Goal: Task Accomplishment & Management: Manage account settings

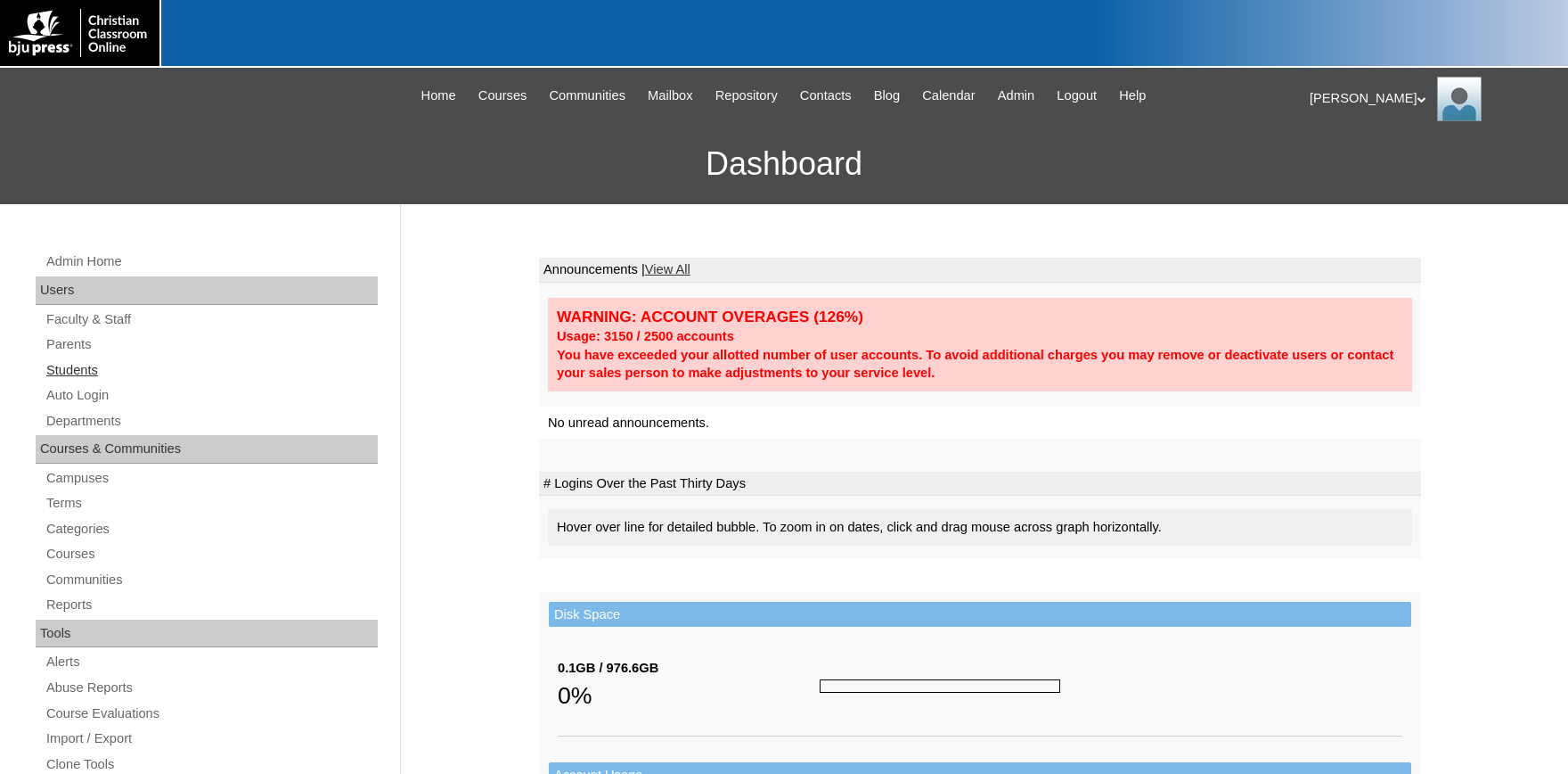
click at [76, 366] on link "Students" at bounding box center [211, 370] width 333 height 23
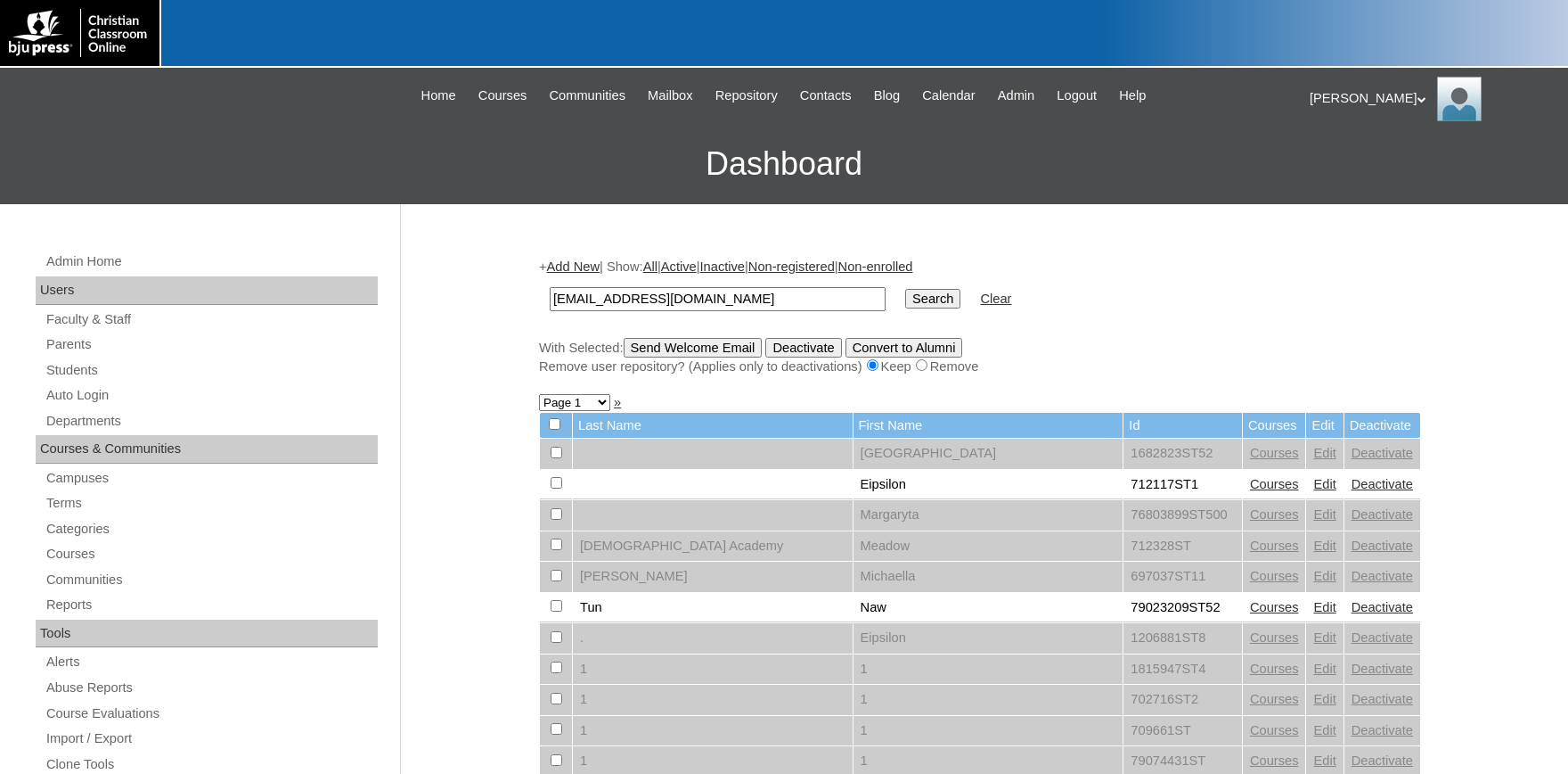
type input "hudsond@theorchardclassicalcommunity.com"
click at [909, 301] on input "Search" at bounding box center [933, 299] width 55 height 20
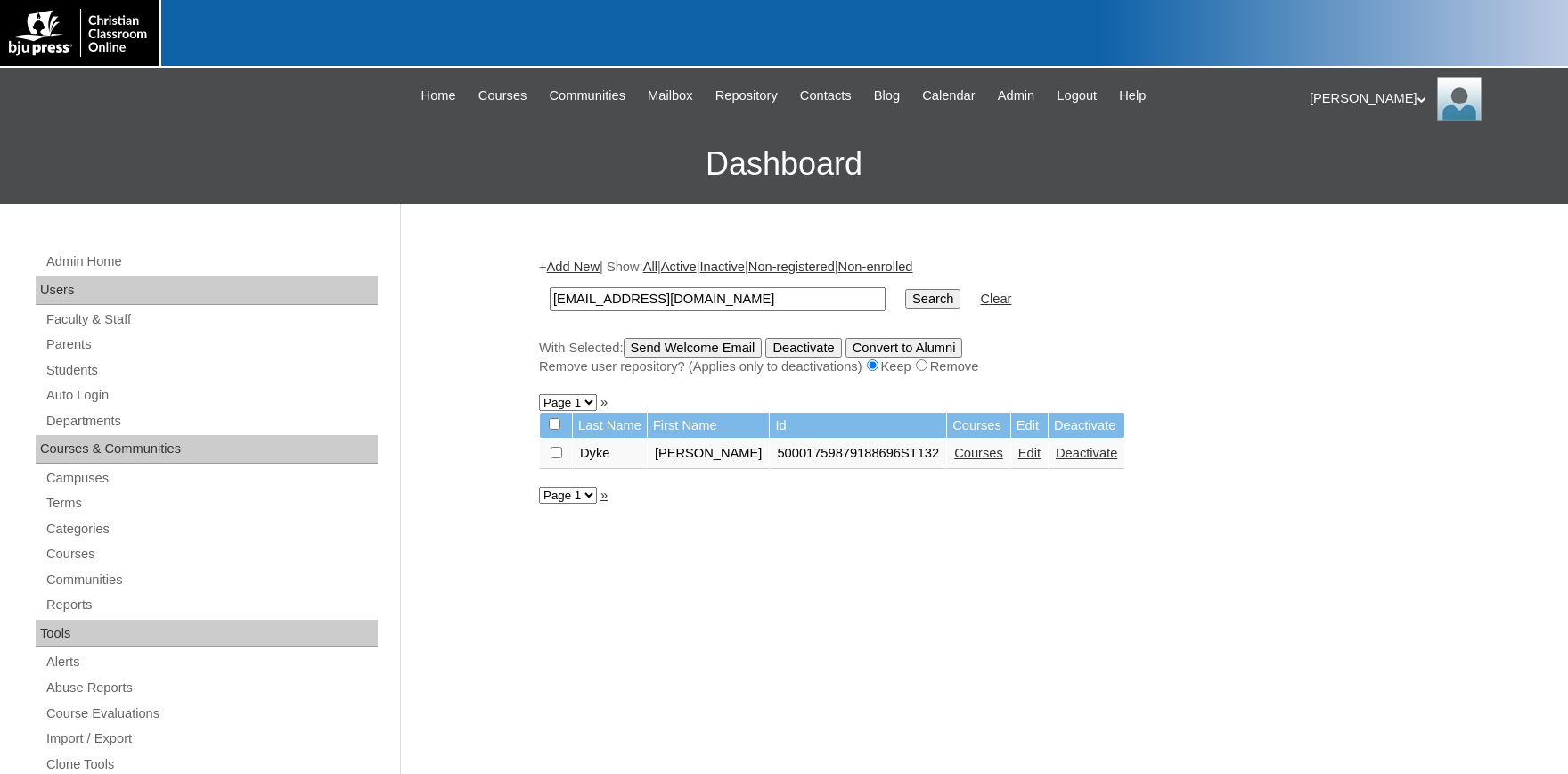
click at [554, 459] on input "checkbox" at bounding box center [556, 452] width 12 height 12
checkbox input "true"
click at [700, 355] on input "Send Welcome Email" at bounding box center [693, 348] width 139 height 20
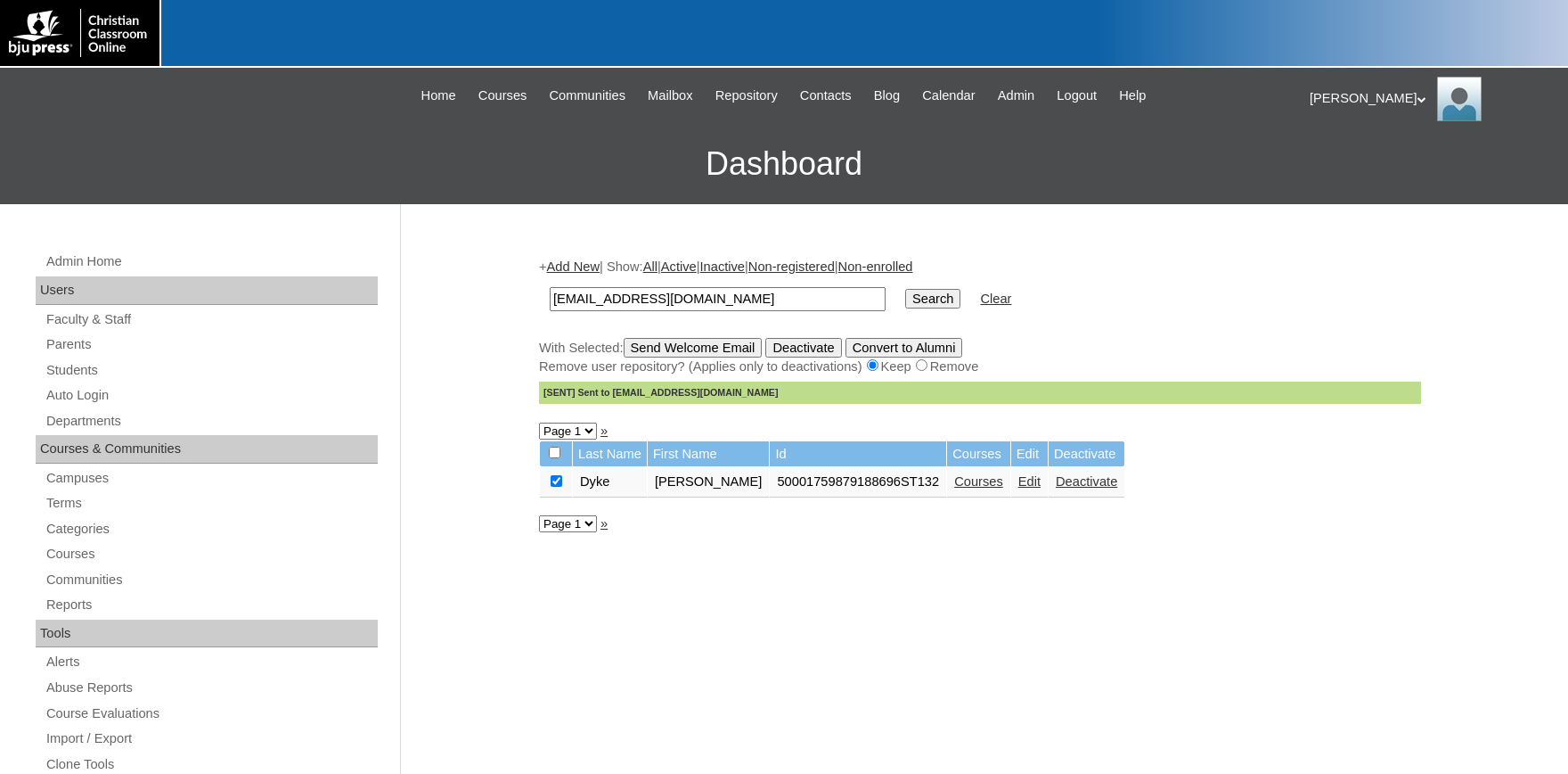
click at [1018, 489] on link "Edit" at bounding box center [1029, 481] width 23 height 15
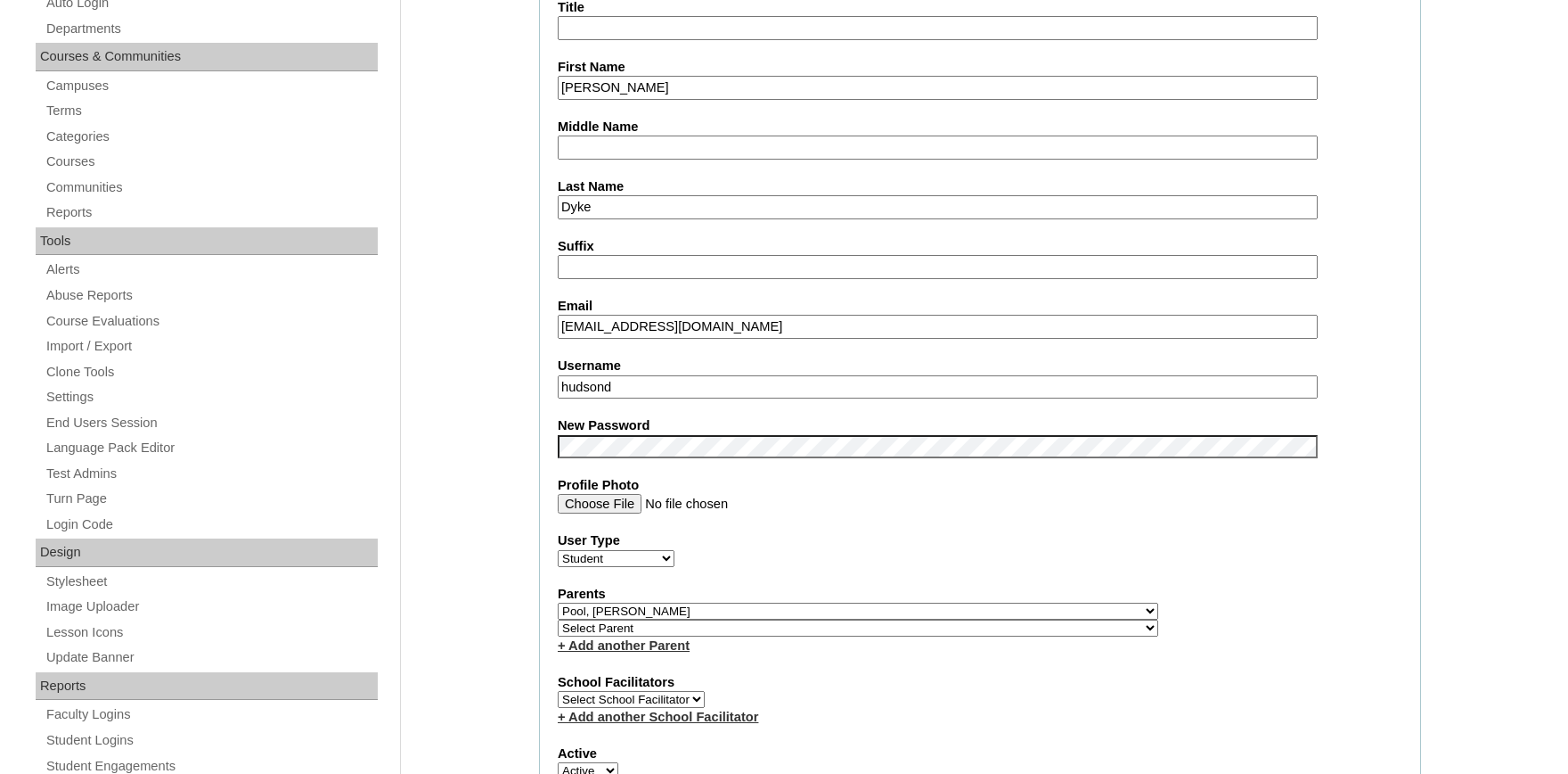
drag, startPoint x: 631, startPoint y: 387, endPoint x: 492, endPoint y: 385, distance: 139.0
click at [558, 385] on input "hudsond" at bounding box center [938, 387] width 760 height 24
drag, startPoint x: 875, startPoint y: 329, endPoint x: 535, endPoint y: 309, distance: 340.6
click at [558, 314] on input "HudsonD@theorchardclassicalcommunity.com" at bounding box center [938, 326] width 760 height 24
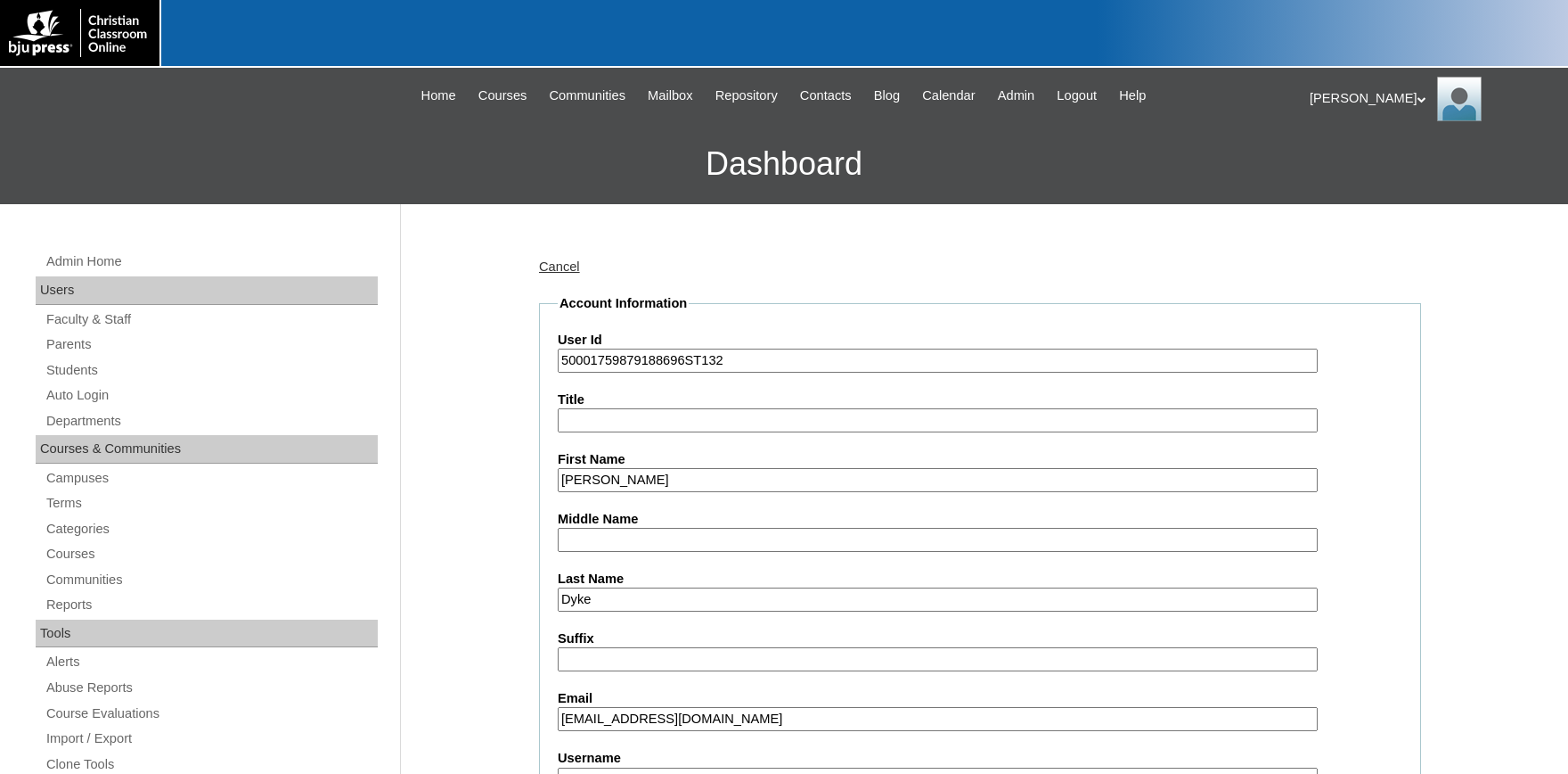
drag, startPoint x: 686, startPoint y: 360, endPoint x: 522, endPoint y: 359, distance: 164.0
click at [558, 359] on input "50001759879188696ST132" at bounding box center [938, 361] width 760 height 24
click at [66, 369] on link "Students" at bounding box center [211, 370] width 333 height 23
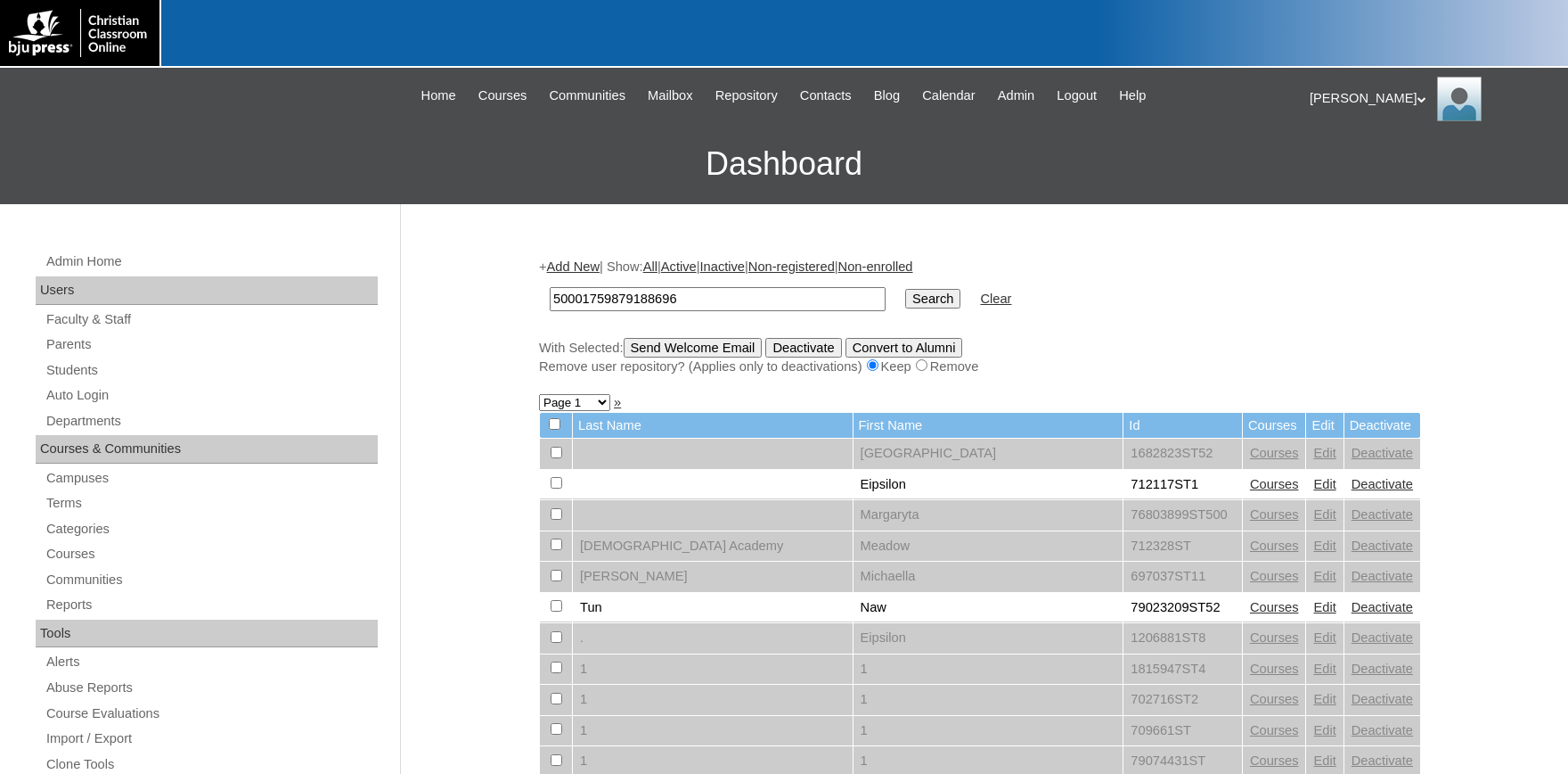
type input "50001759879188696"
click at [906, 297] on input "Search" at bounding box center [933, 299] width 55 height 20
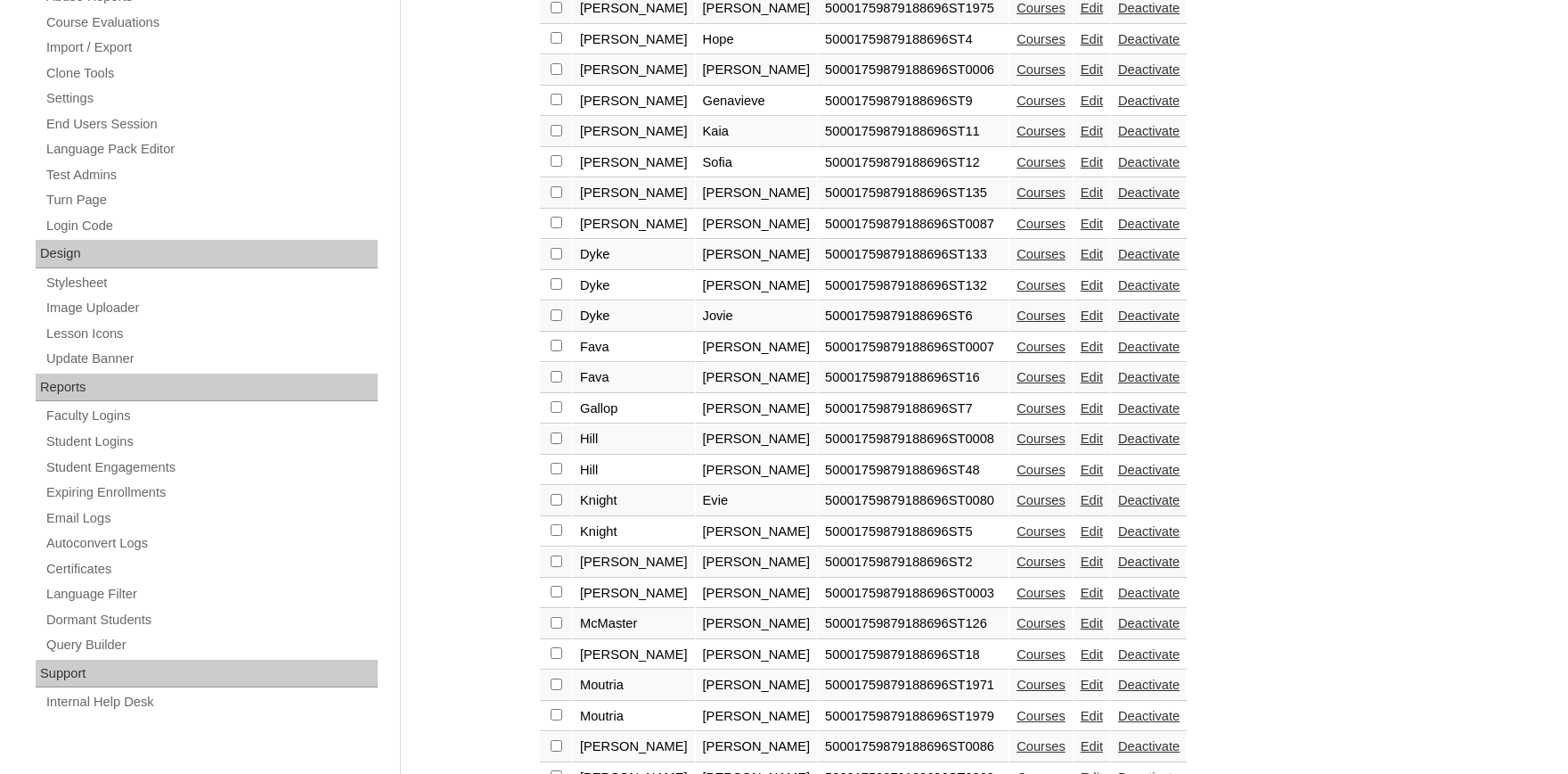
scroll to position [506, 0]
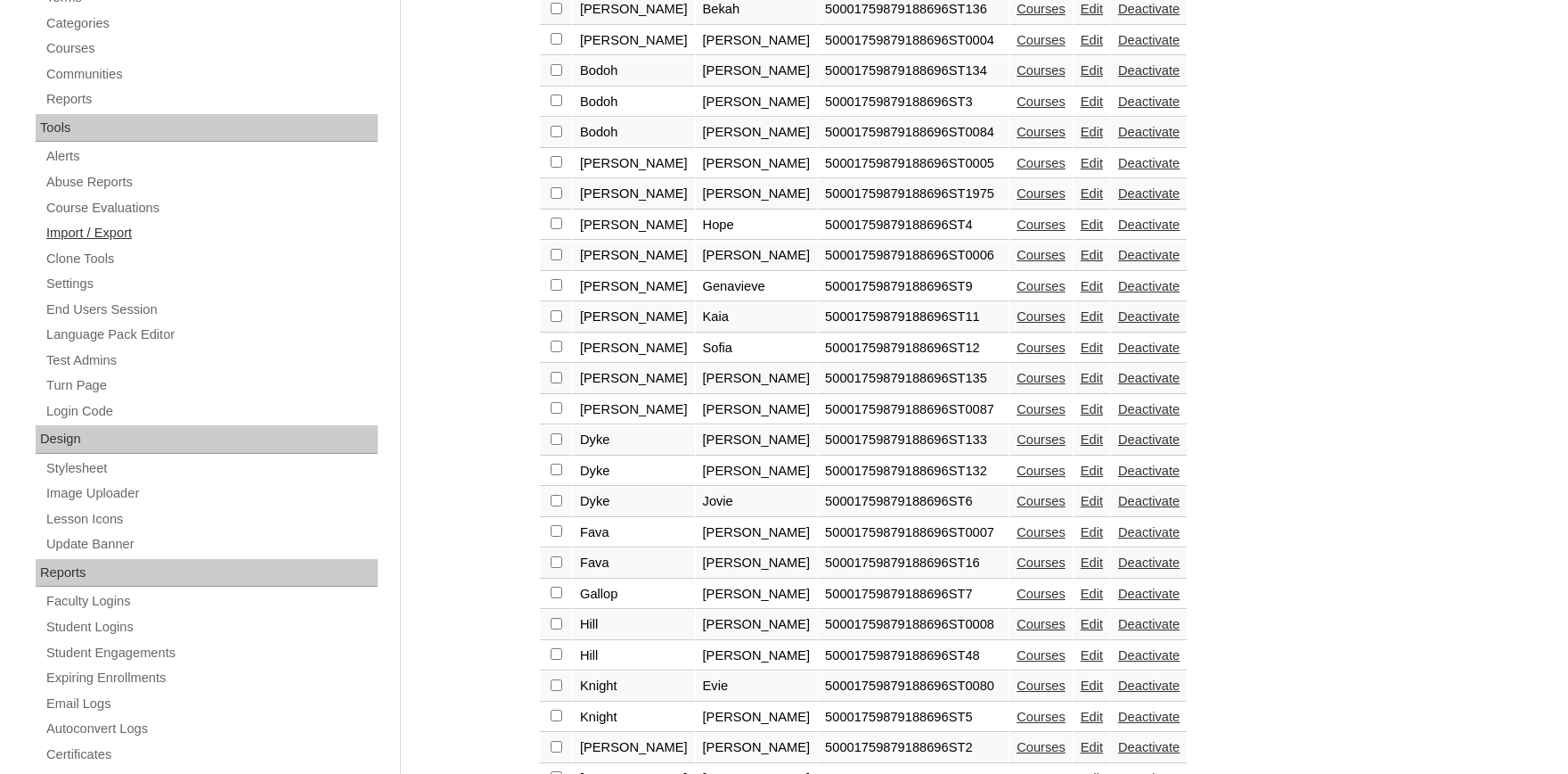
click at [119, 231] on link "Import / Export" at bounding box center [211, 233] width 333 height 23
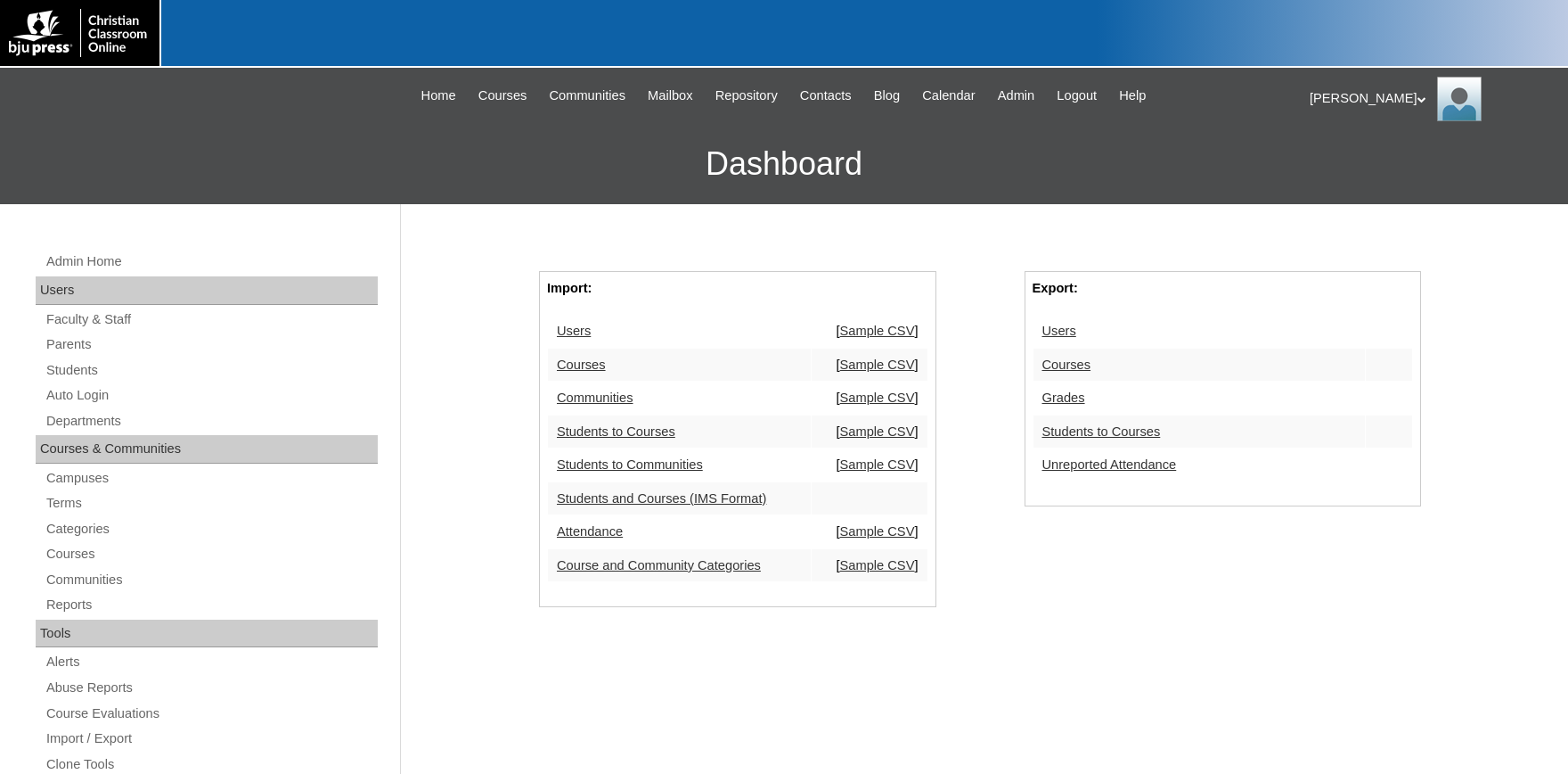
click at [1061, 332] on link "Users" at bounding box center [1059, 331] width 34 height 15
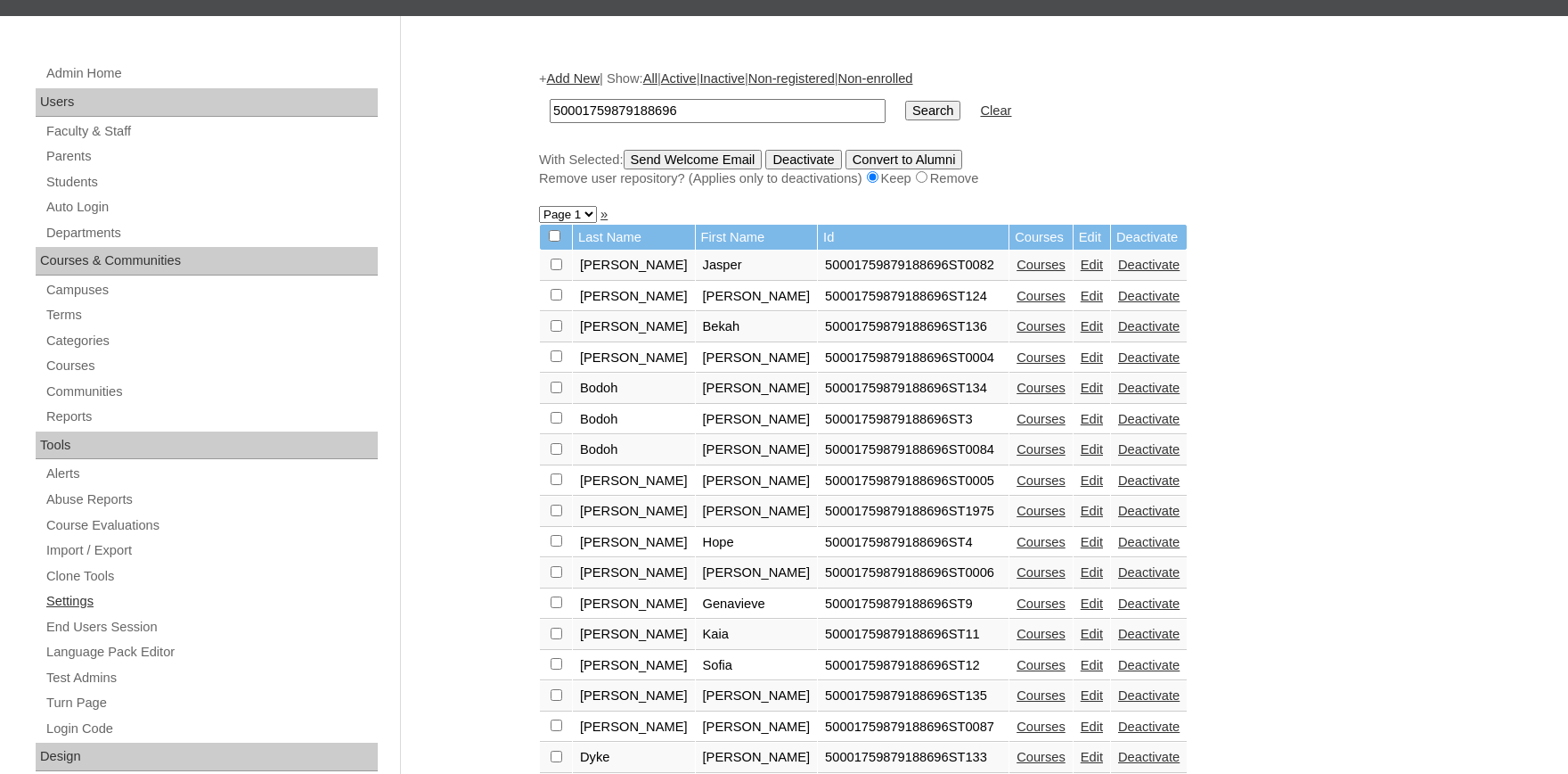
scroll to position [196, 0]
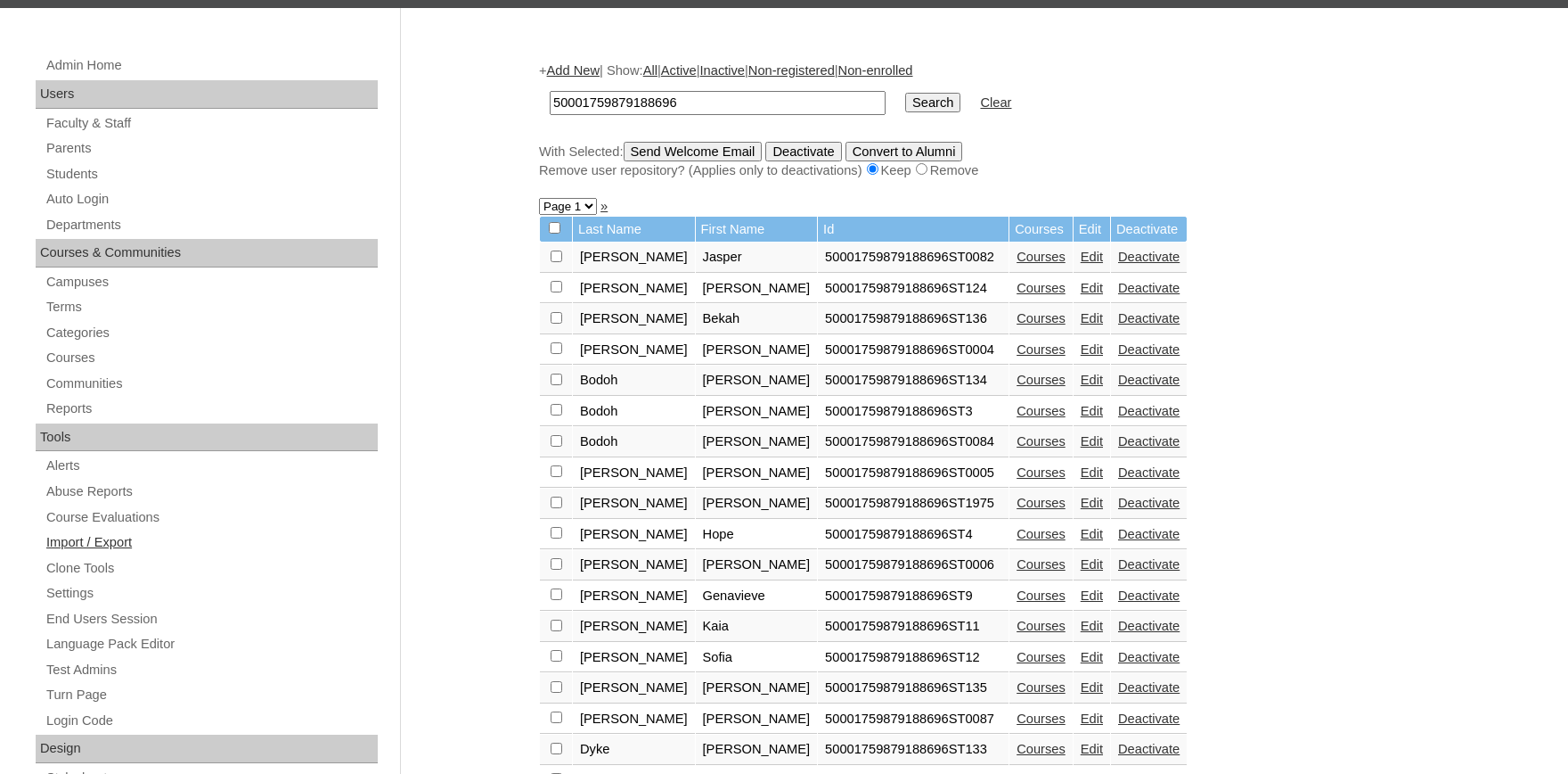
click at [118, 542] on link "Import / Export" at bounding box center [211, 542] width 333 height 23
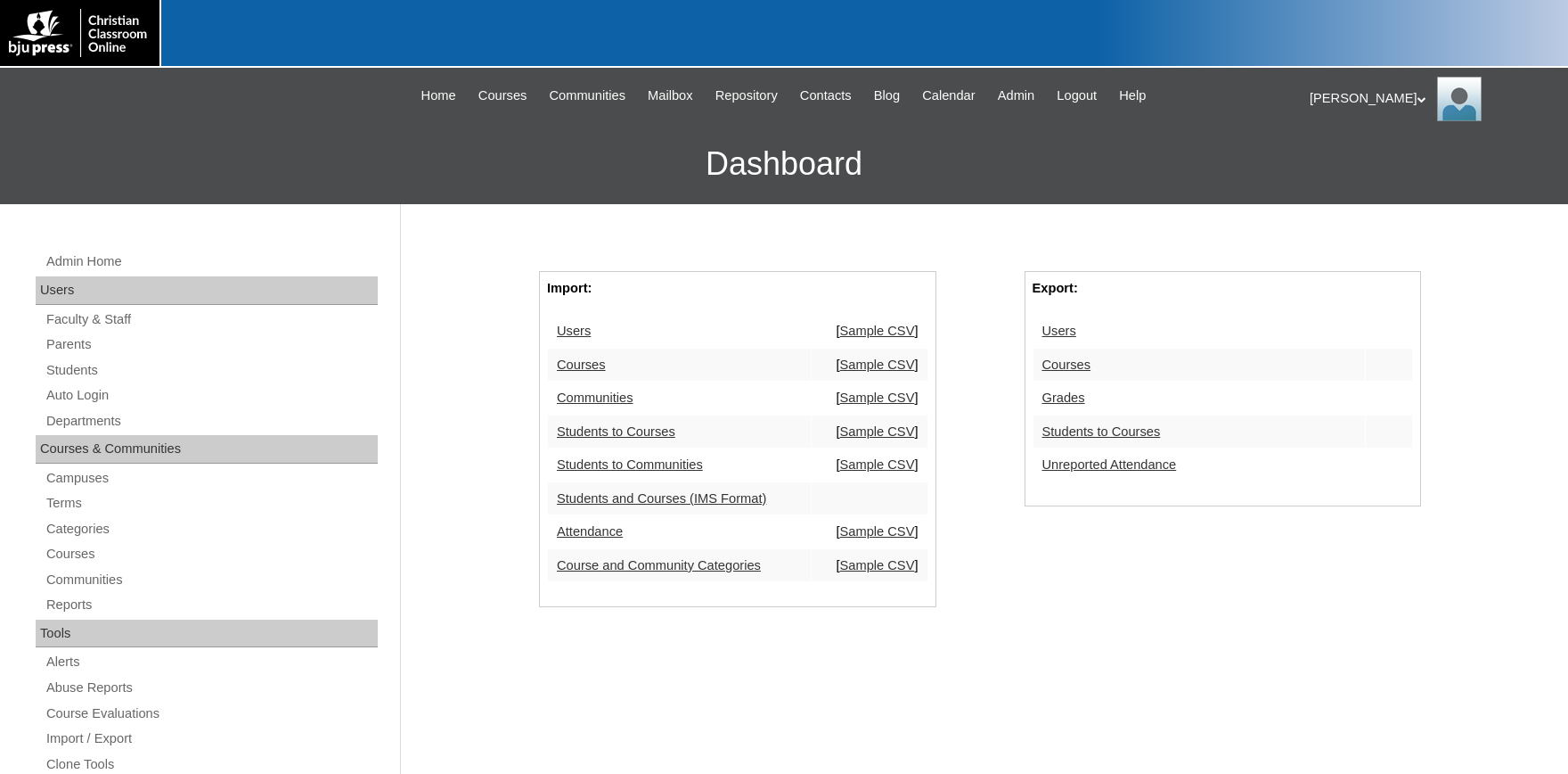
click at [1121, 433] on link "Students to Courses" at bounding box center [1101, 431] width 119 height 15
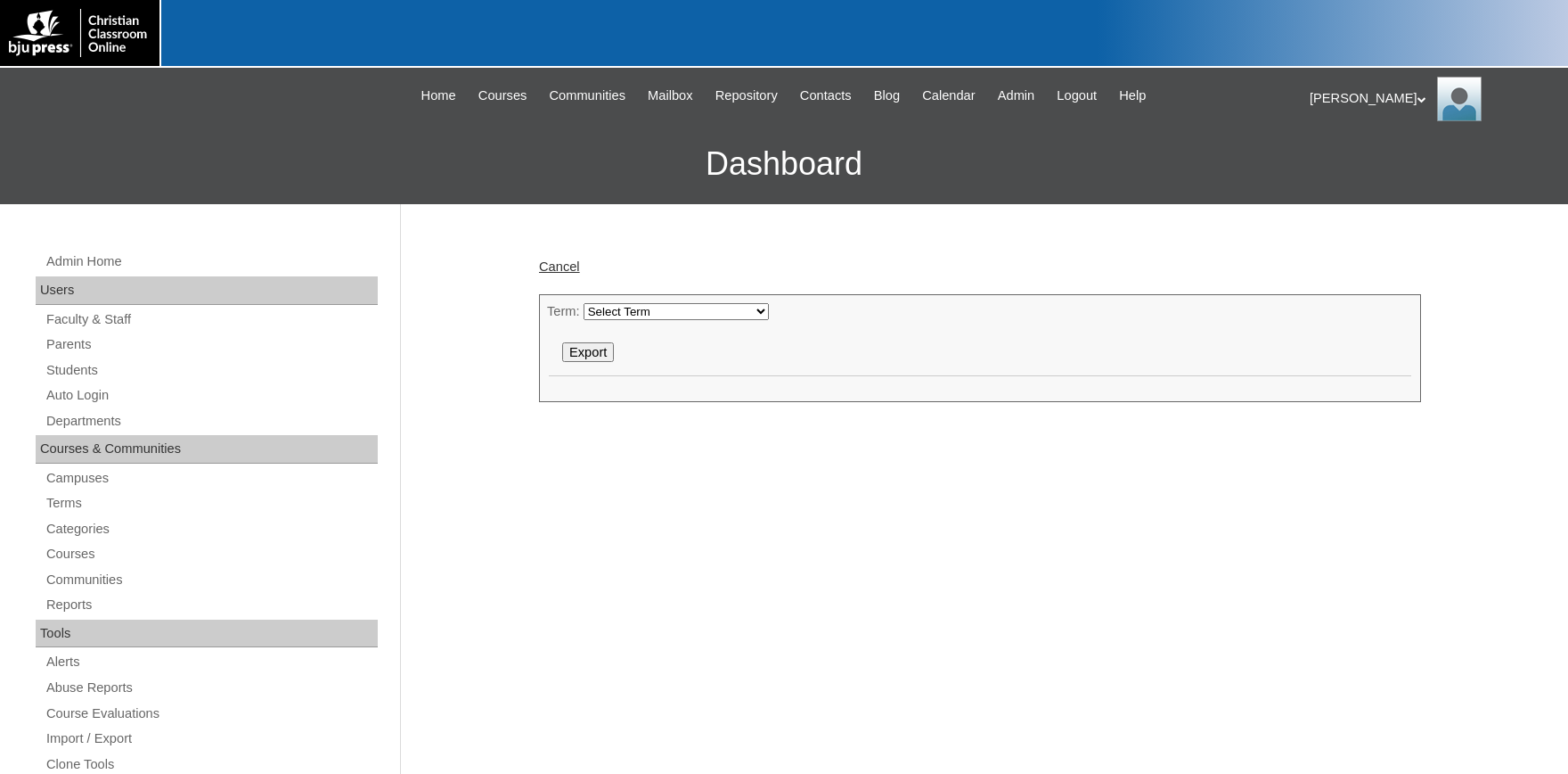
click at [583, 303] on select "Select Term 2025-2026 2024-2025 2023-2024 2022-2023 2021-2022 2020-2021 2019-20…" at bounding box center [676, 311] width 186 height 17
select select "51"
click option "2025-2026" at bounding box center [0, 0] width 0 height 0
click at [593, 354] on input "Export" at bounding box center [588, 353] width 52 height 20
click at [70, 349] on link "Parents" at bounding box center [211, 344] width 333 height 23
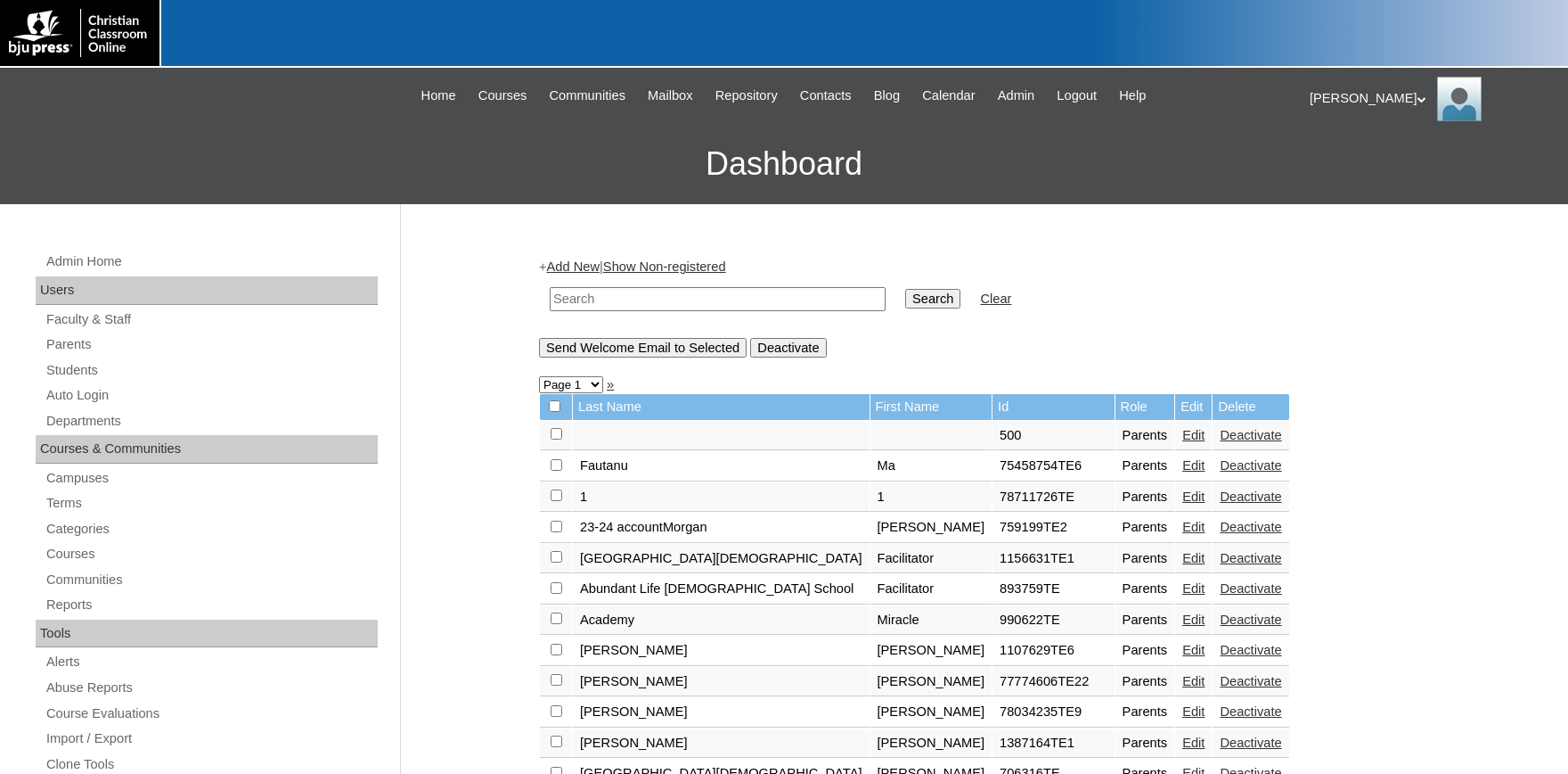
click at [667, 300] on input "text" at bounding box center [717, 299] width 336 height 24
paste input "50001759879188696ST00010 Ethan Pool 2025-2026 ethanp@theorchardclassicalcommuni…"
type input "50001759879188696ST00010 Ethan Pool 2025-2026 ethanp@theorchardclassicalcommuni…"
click at [980, 296] on link "Clear" at bounding box center [996, 299] width 31 height 15
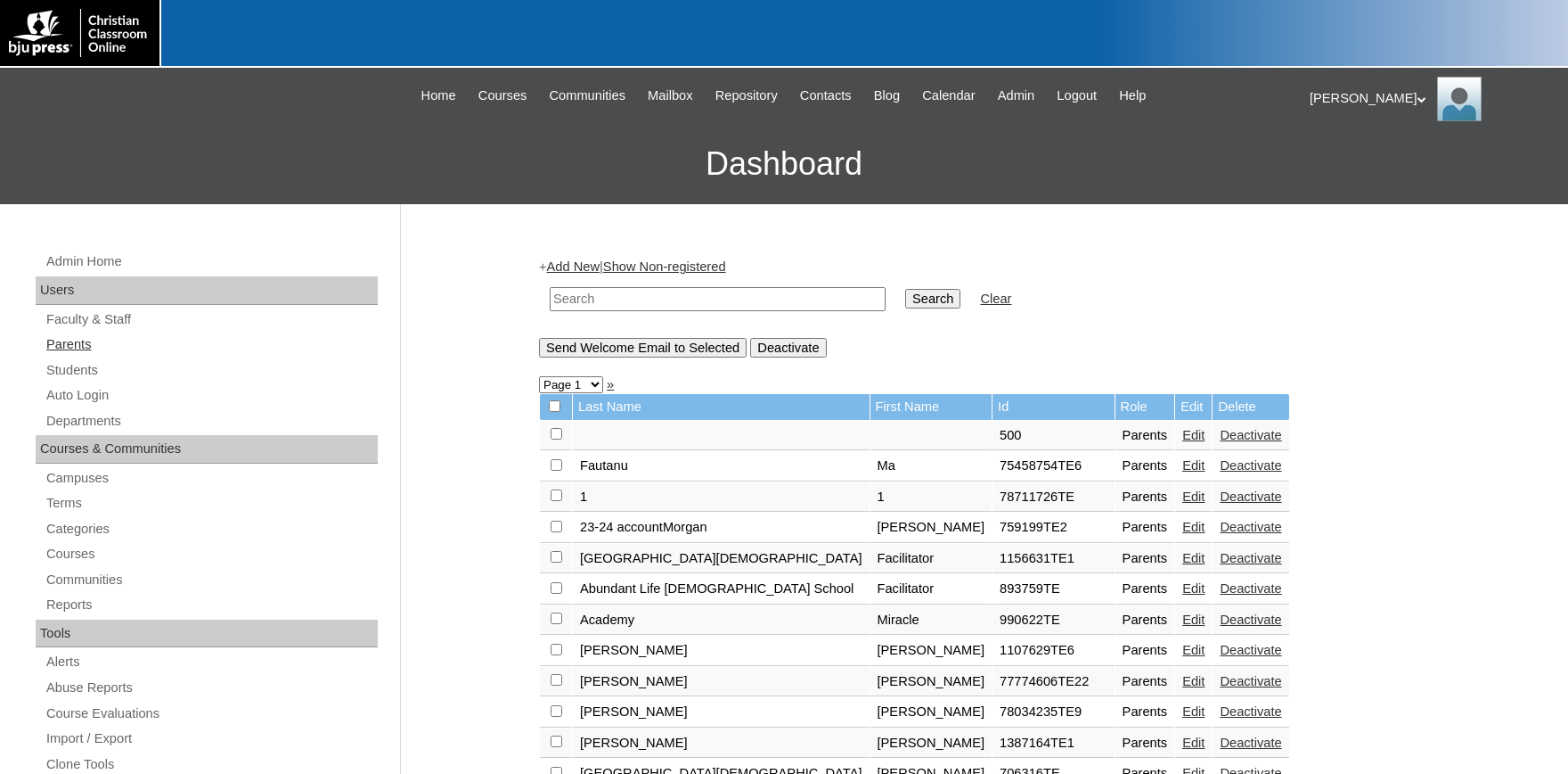
click at [64, 339] on link "Parents" at bounding box center [211, 344] width 333 height 23
click at [584, 296] on input "text" at bounding box center [717, 299] width 336 height 24
click at [669, 299] on input "5000" at bounding box center [717, 299] width 336 height 24
type input "500017598"
click at [906, 289] on input "Search" at bounding box center [933, 299] width 55 height 20
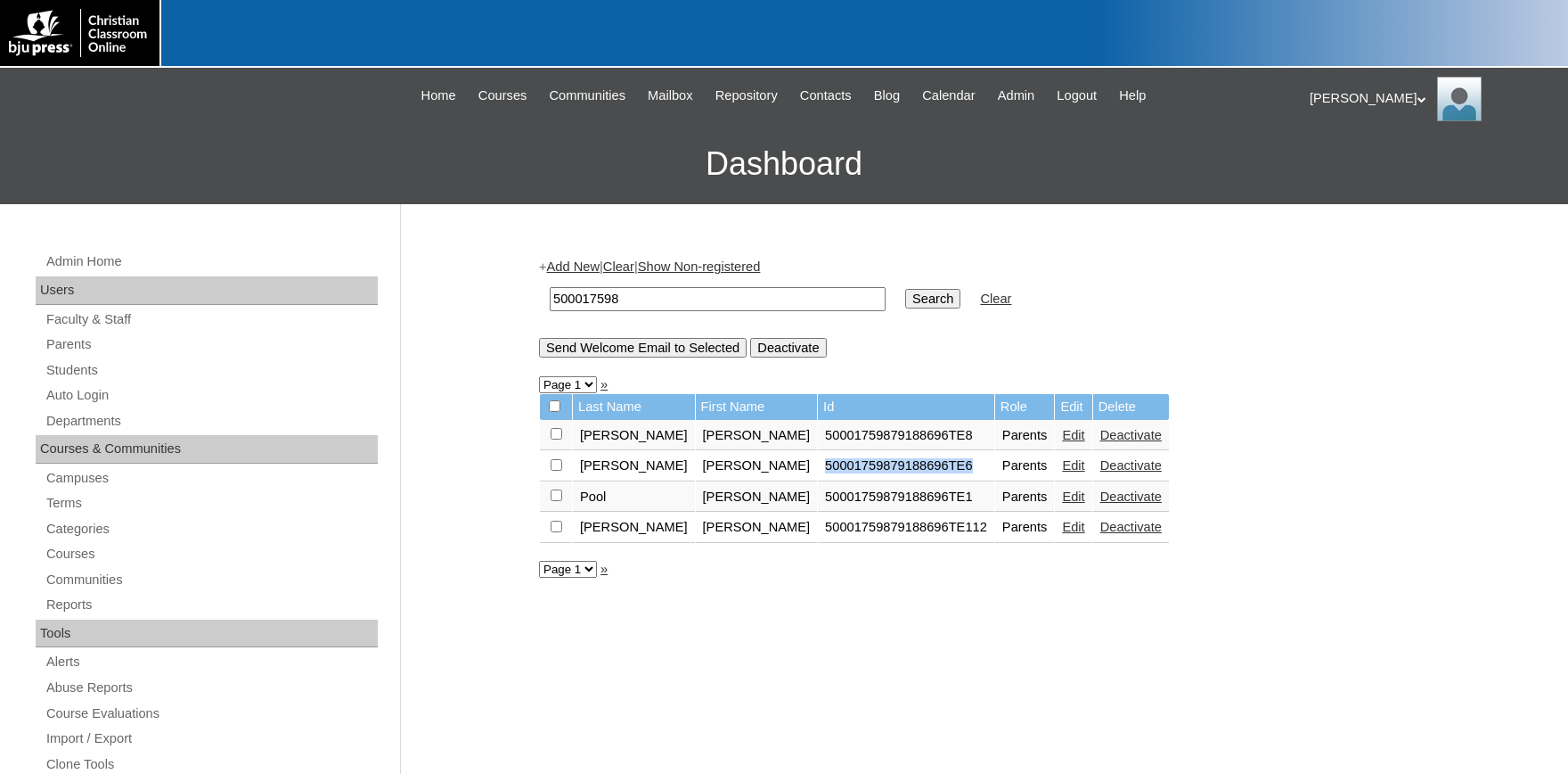
drag, startPoint x: 885, startPoint y: 468, endPoint x: 736, endPoint y: 472, distance: 149.1
click at [818, 472] on td "50001759879188696TE6" at bounding box center [906, 466] width 177 height 30
copy td "50001759879188696TE6"
click at [61, 368] on link "Students" at bounding box center [211, 370] width 333 height 23
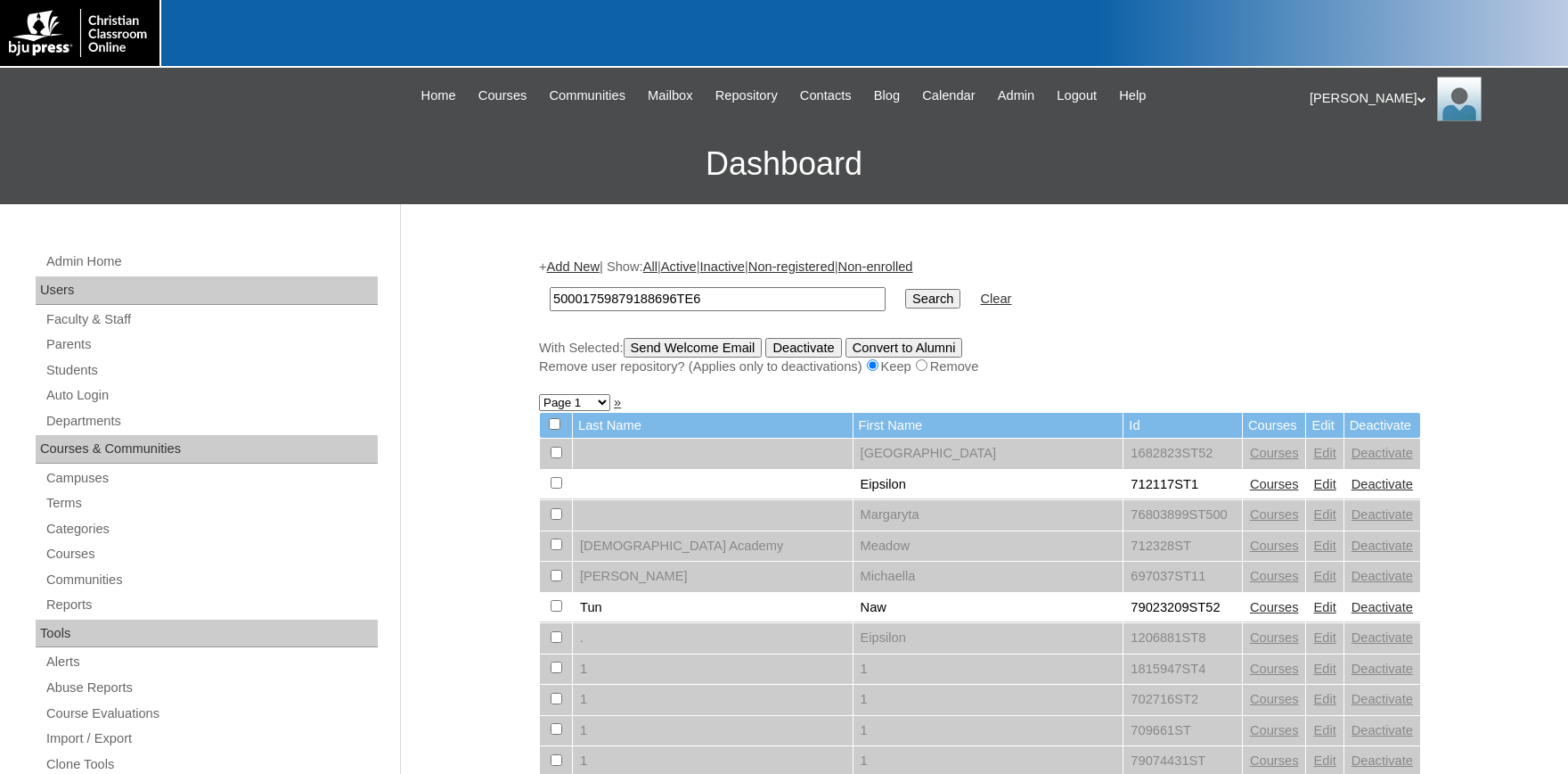
type input "50001759879188696TE6"
click at [906, 299] on input "Search" at bounding box center [933, 299] width 55 height 20
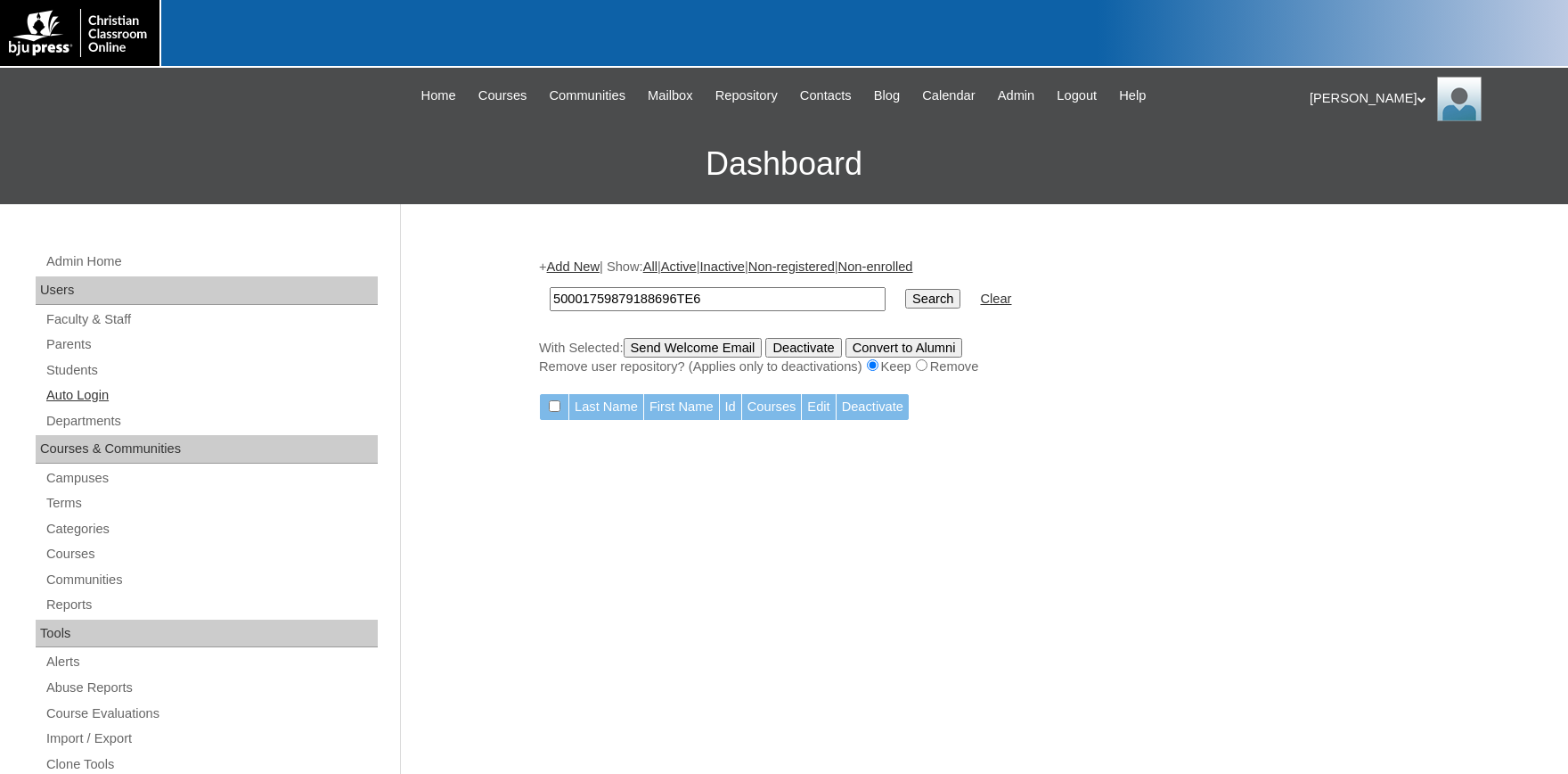
click at [73, 392] on link "Auto Login" at bounding box center [211, 395] width 333 height 23
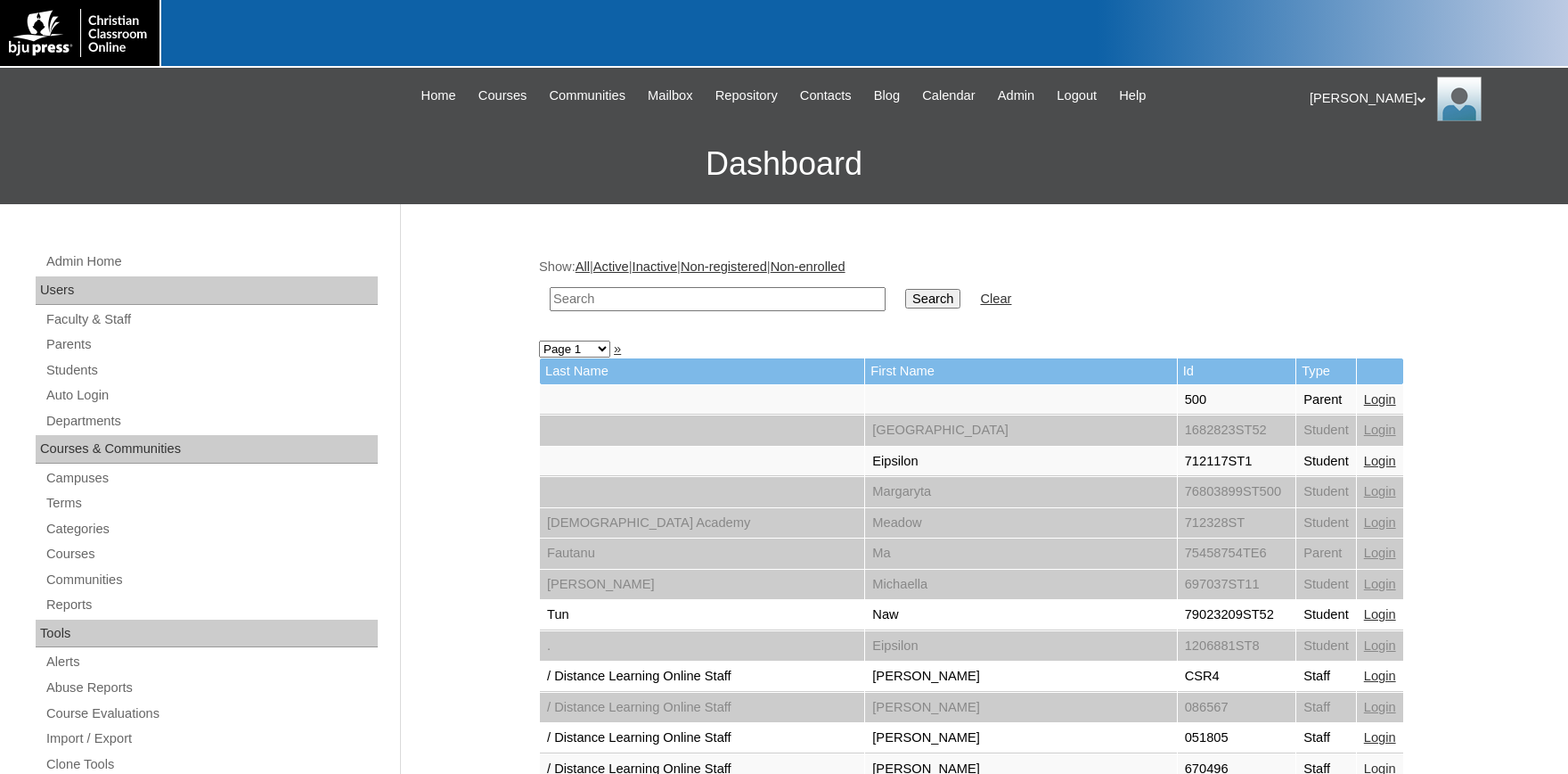
paste input "50001759879188696TE6"
type input "50001759879188696TE6"
click at [906, 297] on input "Search" at bounding box center [933, 299] width 55 height 20
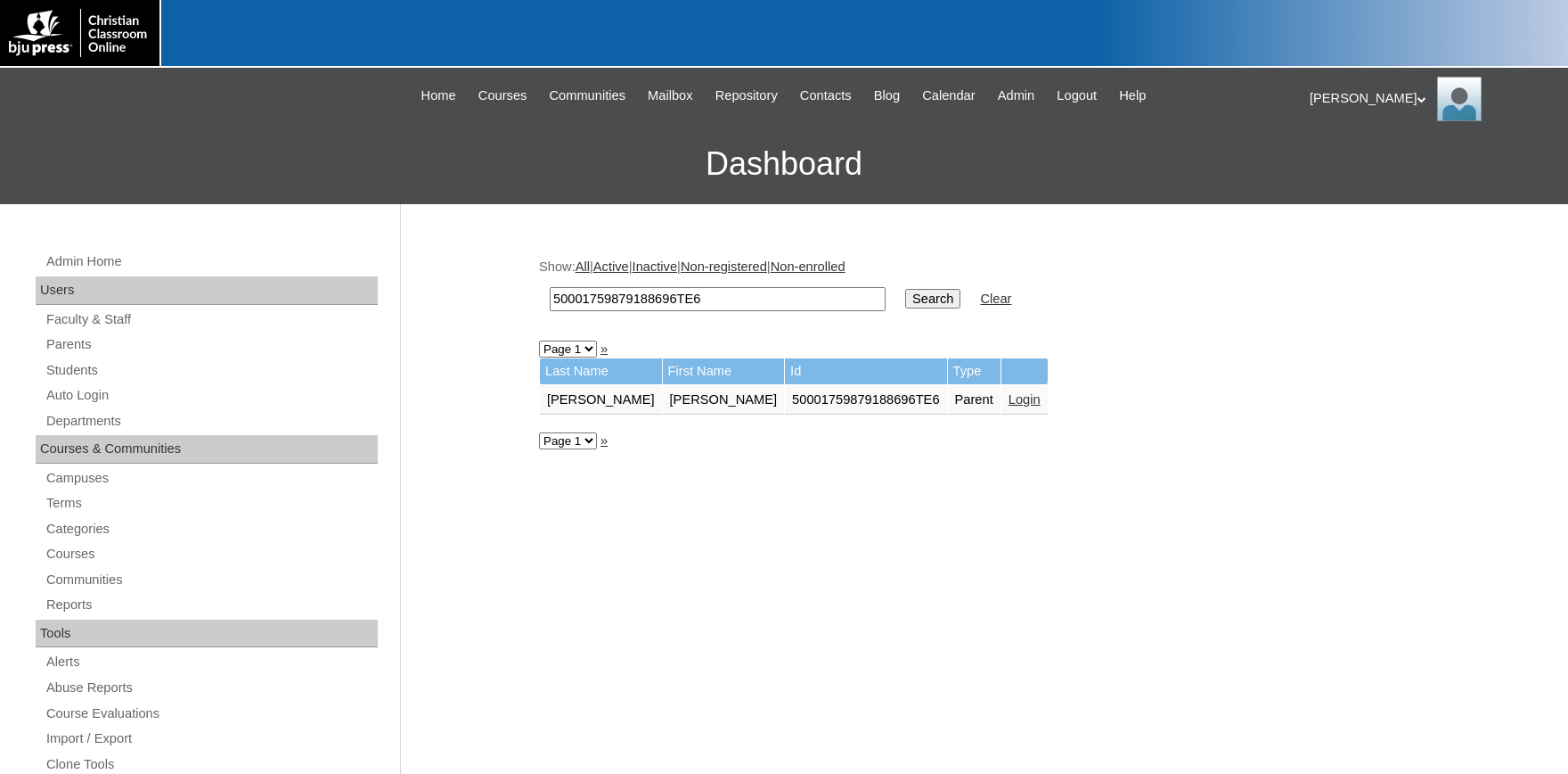
click at [1009, 398] on link "Login" at bounding box center [1024, 400] width 32 height 15
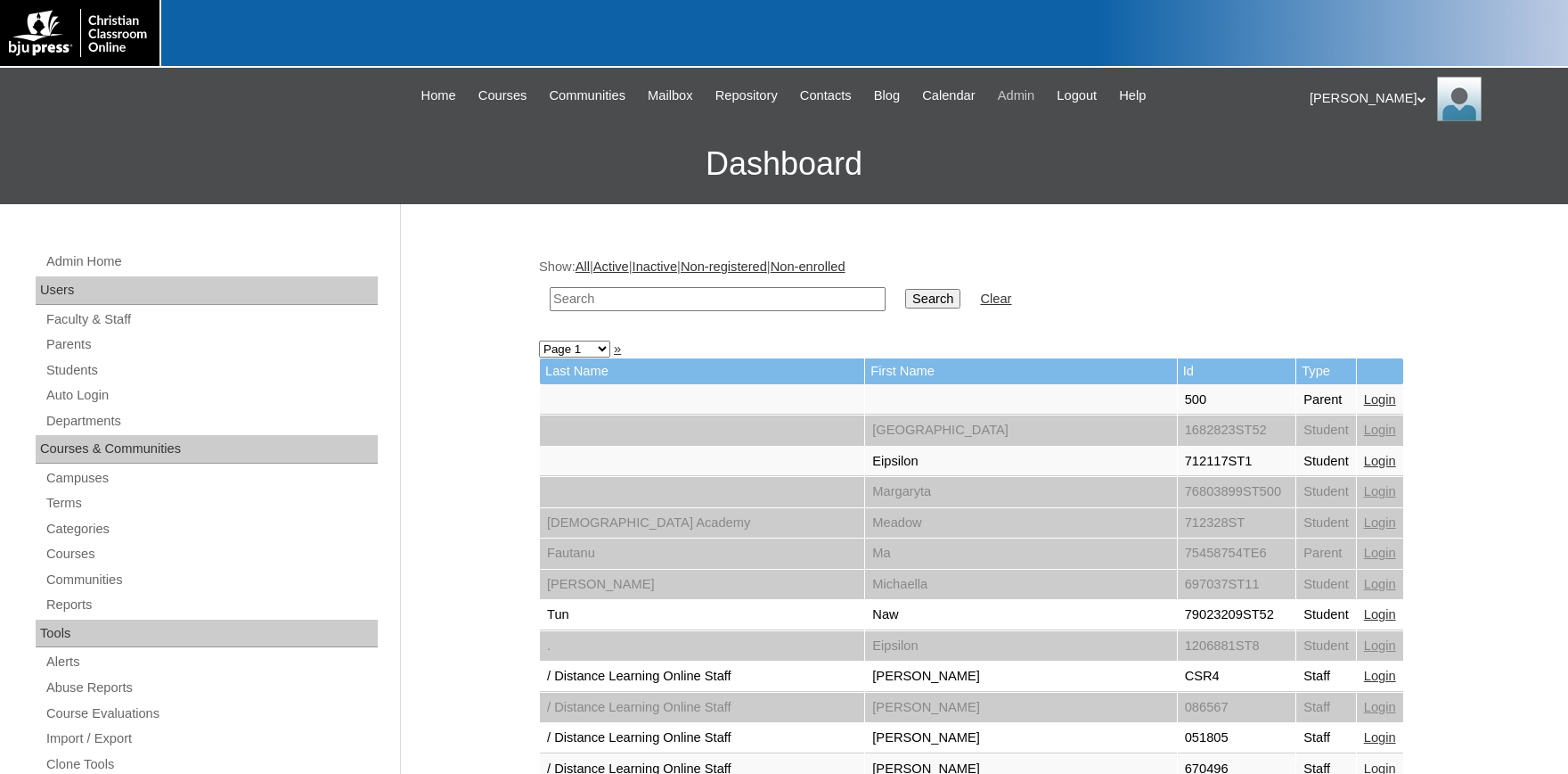
click at [1035, 98] on span "Admin" at bounding box center [1016, 95] width 37 height 21
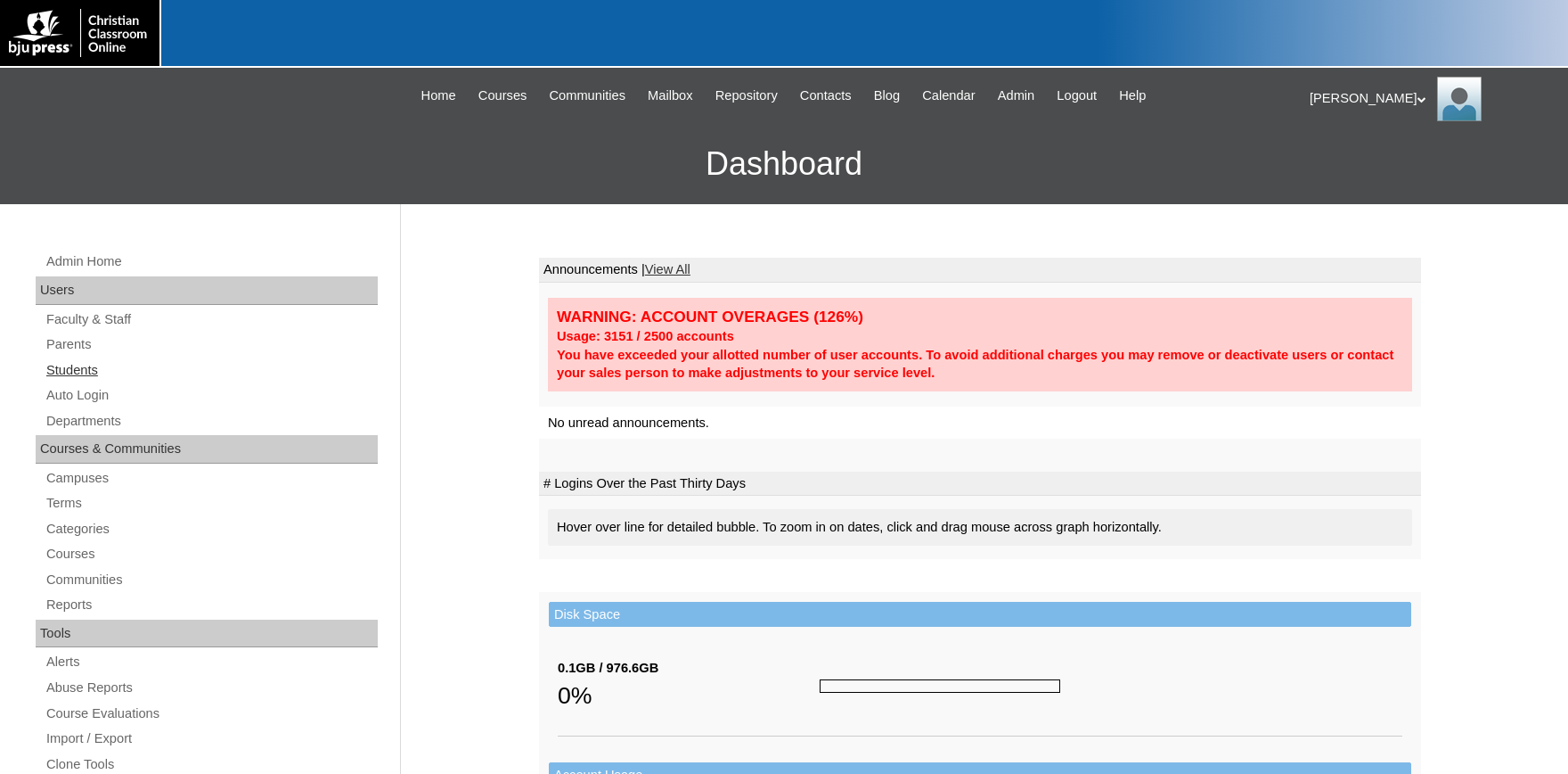
drag, startPoint x: 68, startPoint y: 367, endPoint x: 97, endPoint y: 367, distance: 29.0
click at [71, 367] on link "Students" at bounding box center [211, 370] width 333 height 23
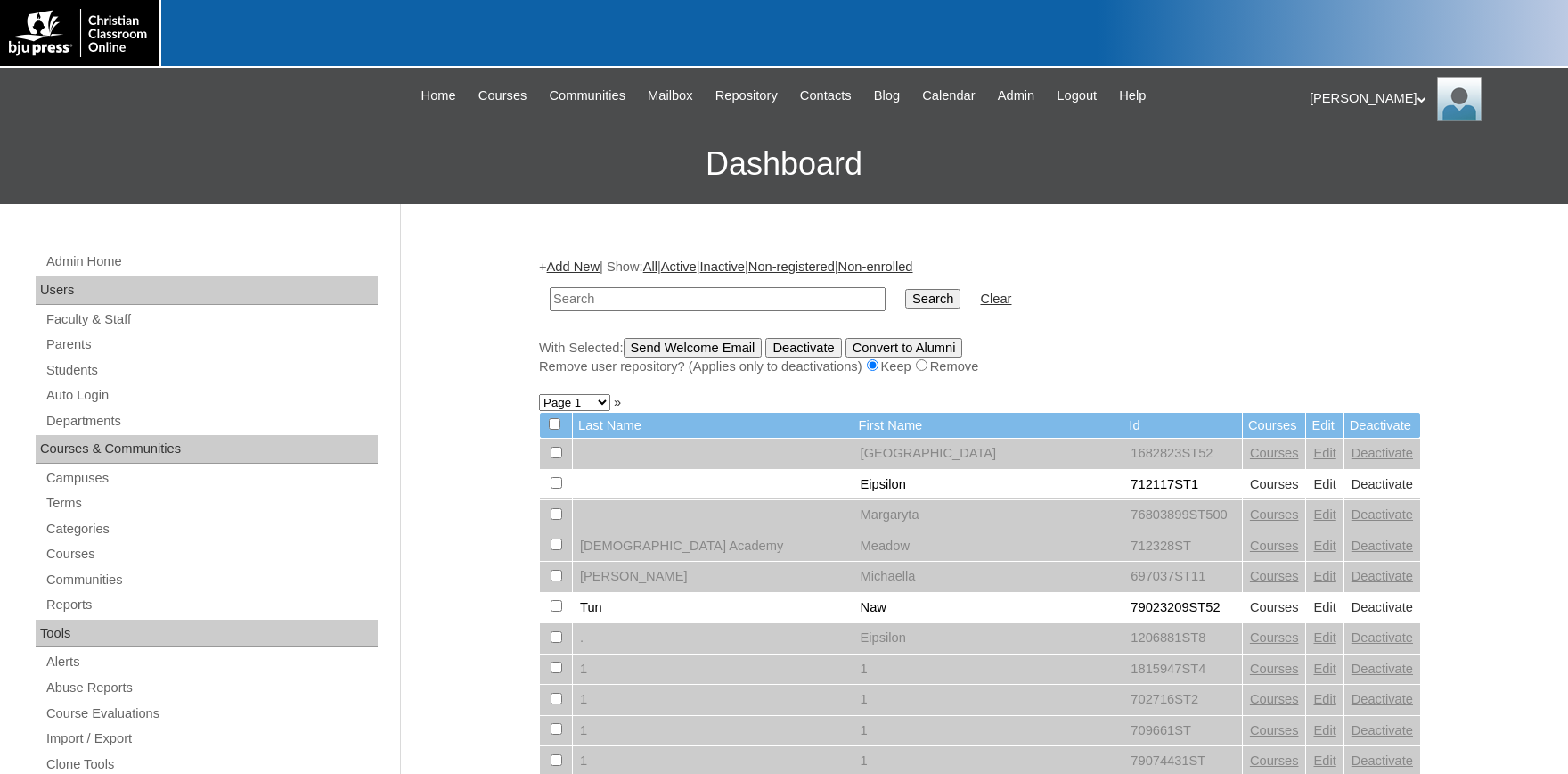
click at [672, 305] on input "text" at bounding box center [717, 299] width 336 height 24
drag, startPoint x: 586, startPoint y: 301, endPoint x: 368, endPoint y: 289, distance: 218.3
click at [550, 287] on input "[EMAIL_ADDRESS][DOMAIN_NAME]" at bounding box center [717, 299] width 336 height 24
type input "@[DOMAIN_NAME]"
click at [906, 289] on input "Search" at bounding box center [933, 299] width 55 height 20
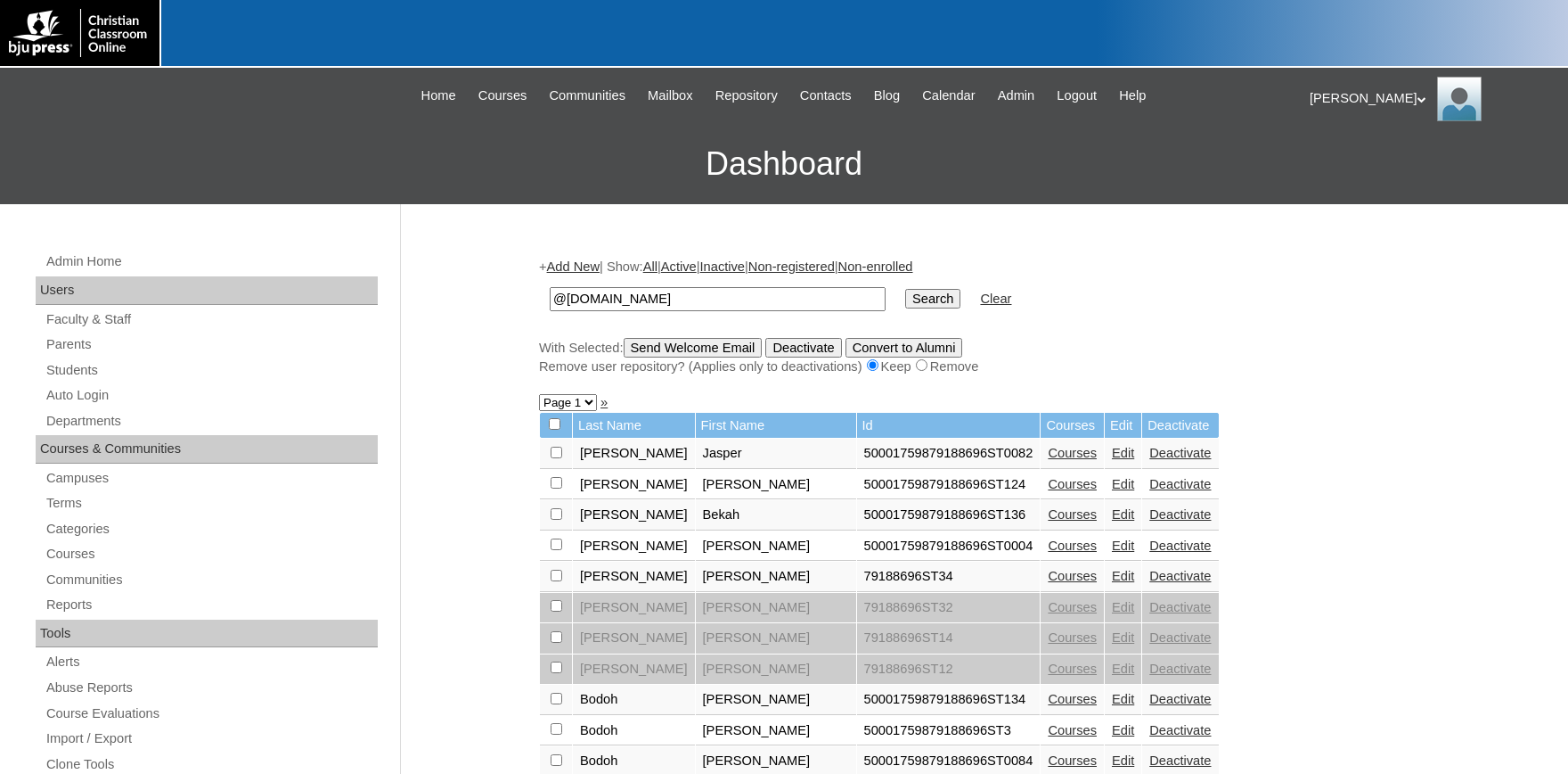
scroll to position [98, 0]
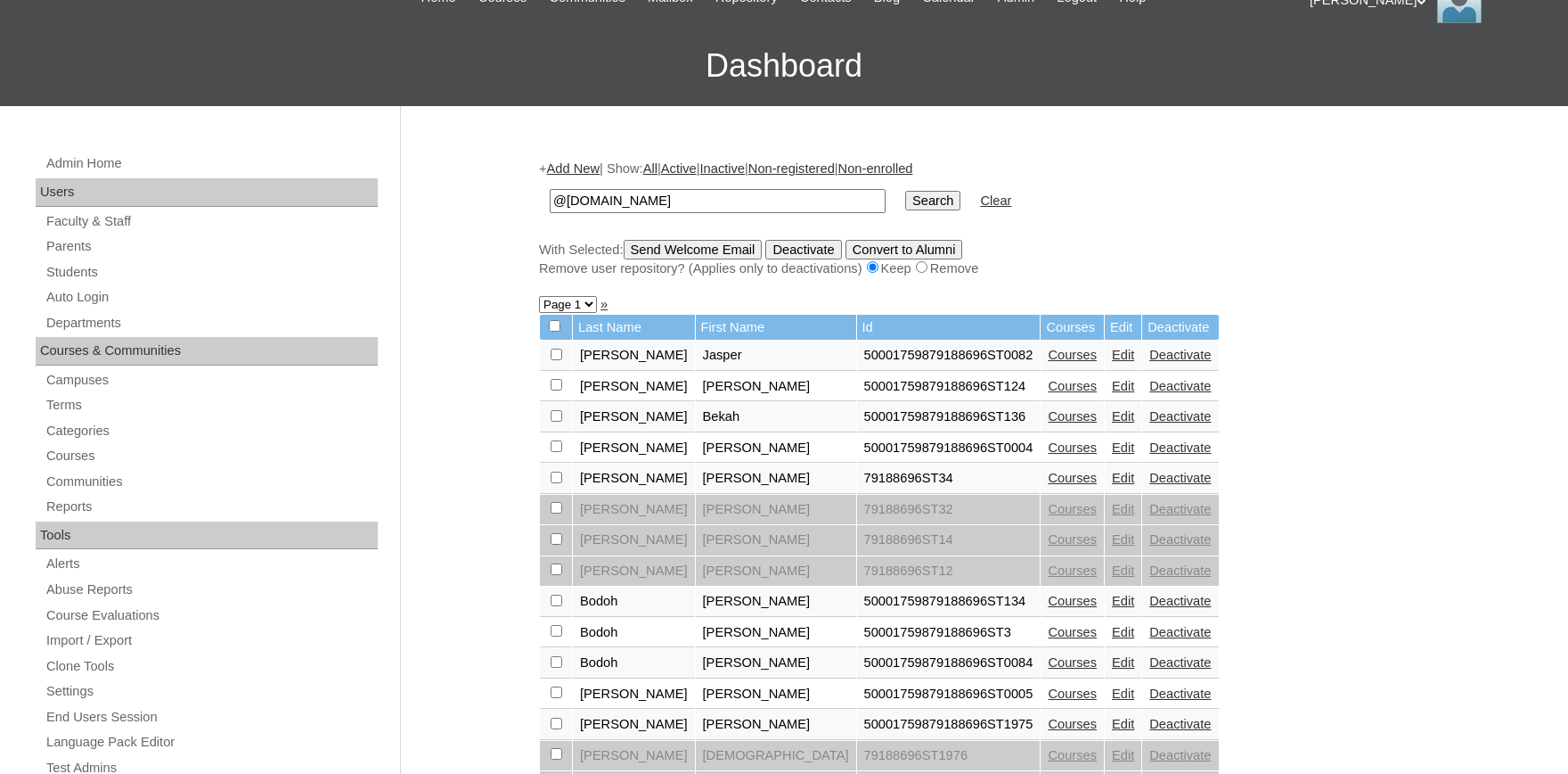
click at [1112, 362] on link "Edit" at bounding box center [1123, 355] width 23 height 15
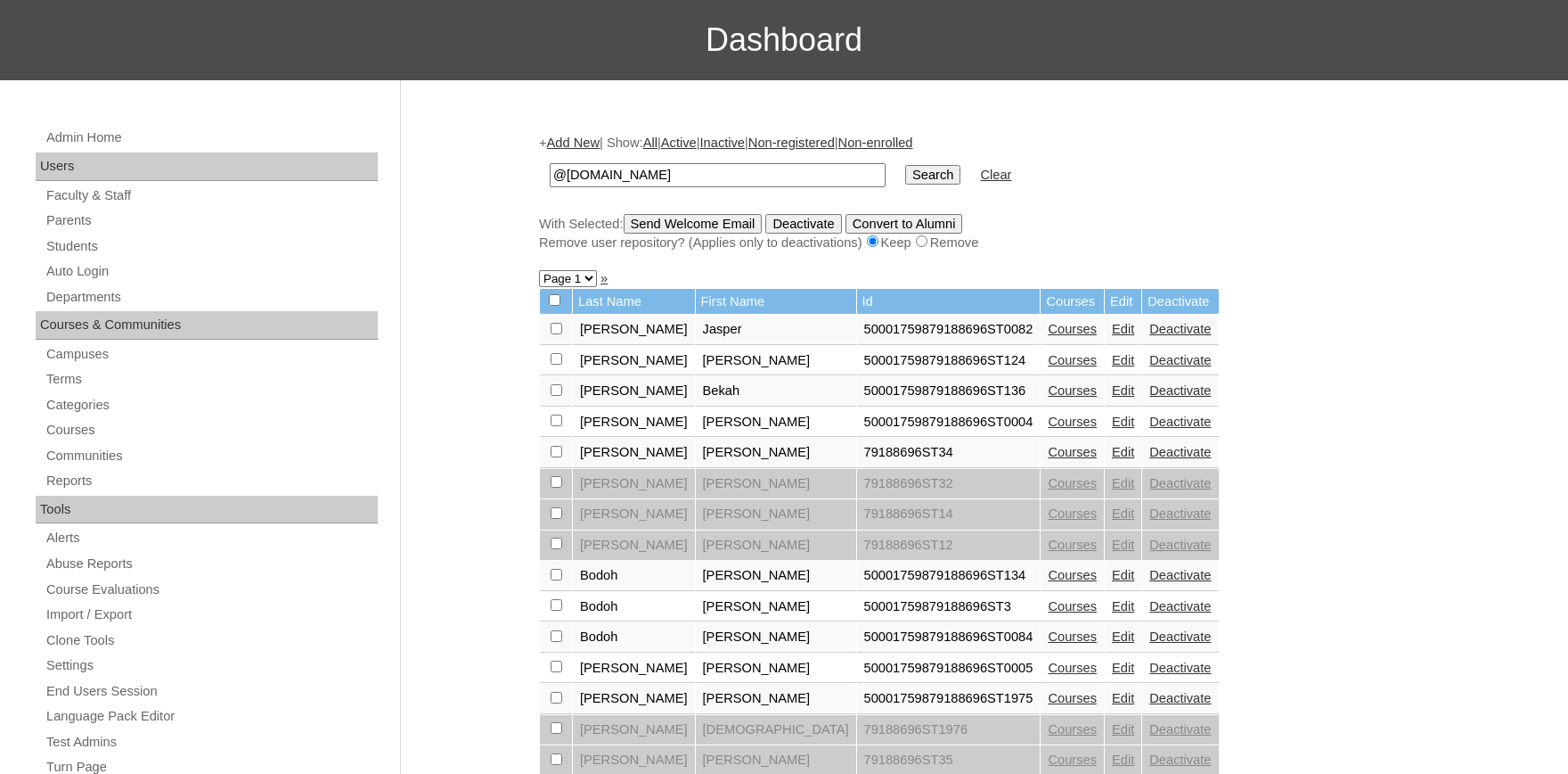
scroll to position [295, 0]
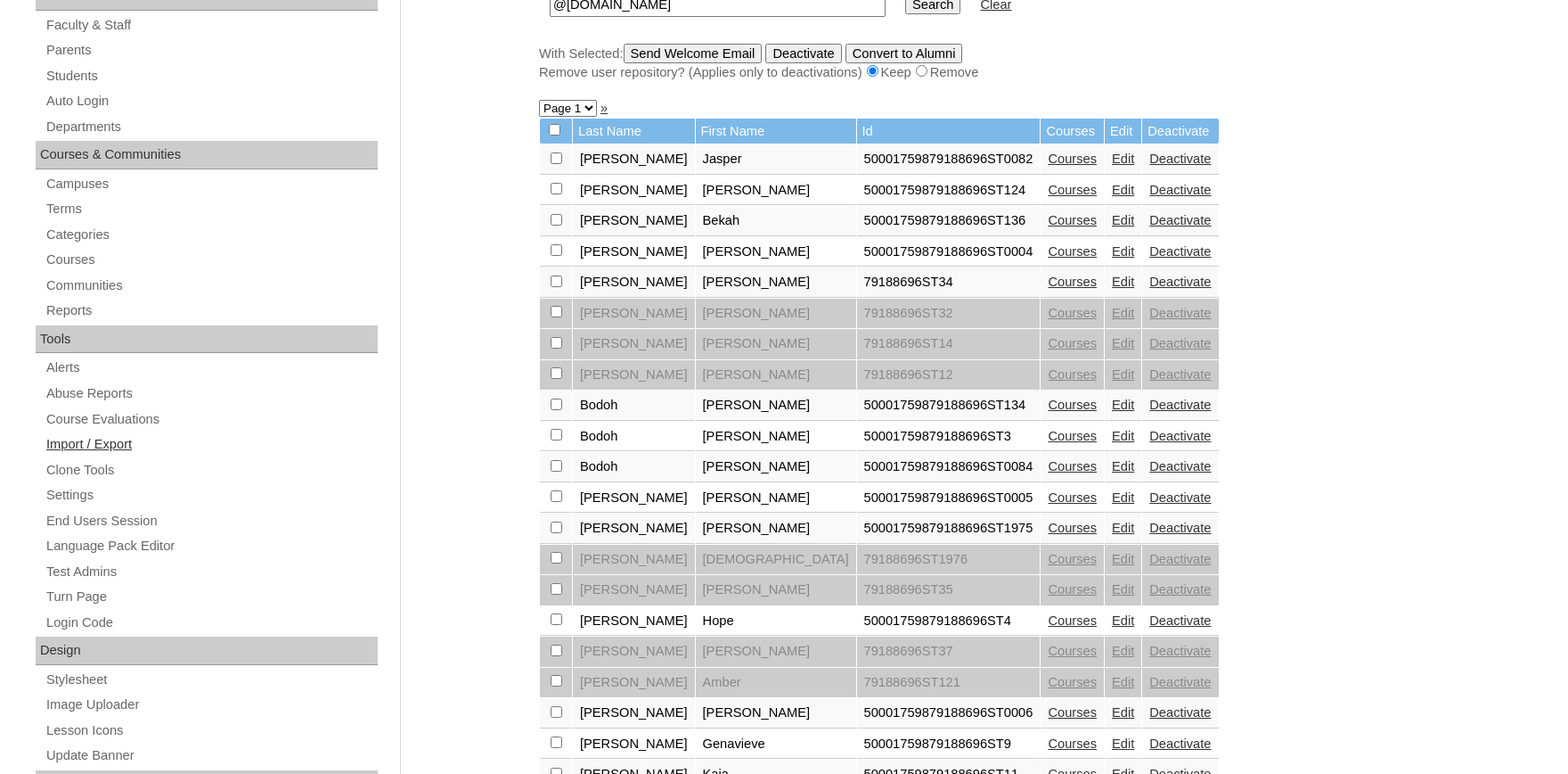
click at [122, 440] on link "Import / Export" at bounding box center [211, 444] width 333 height 23
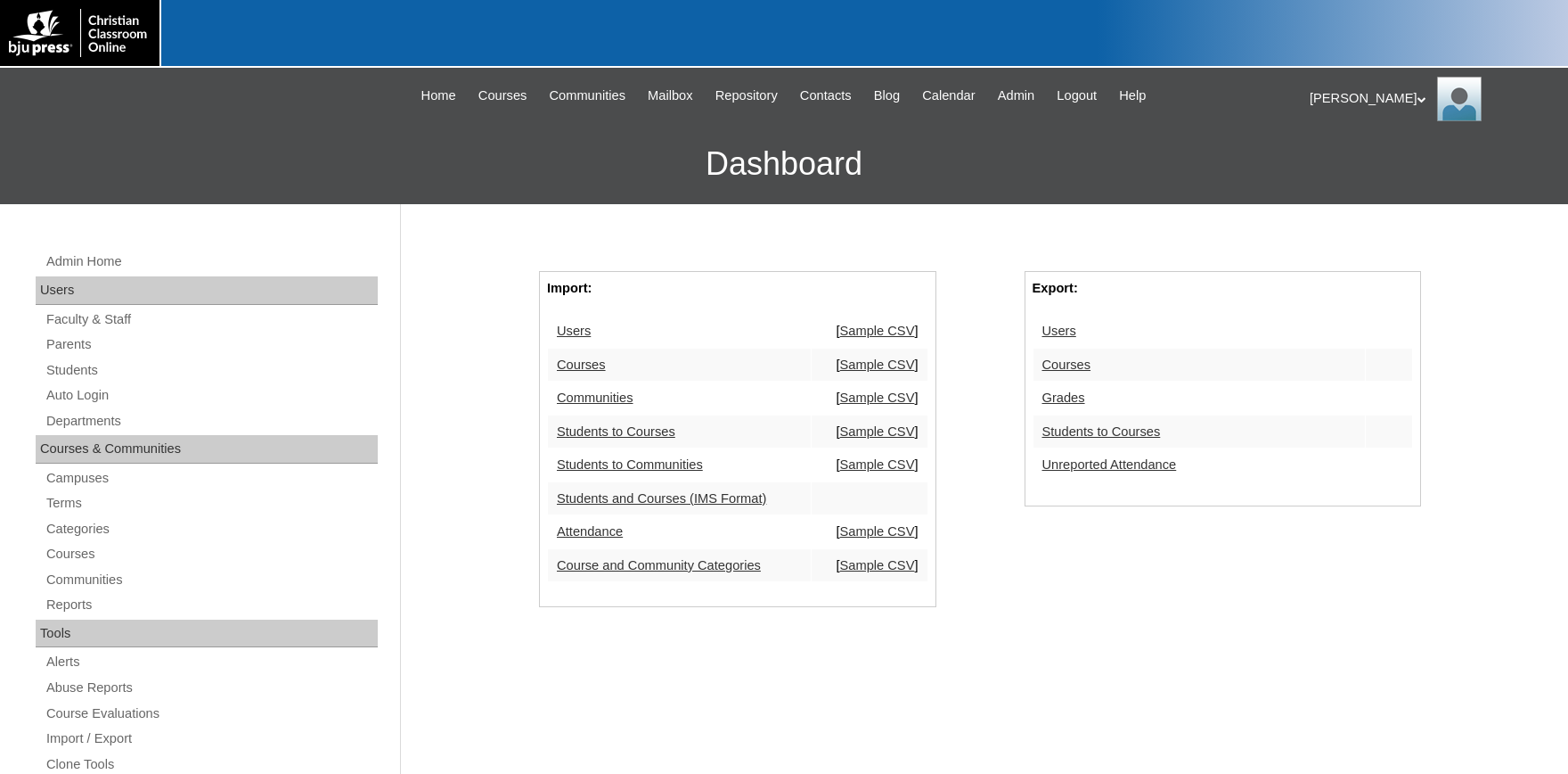
click at [1059, 333] on link "Users" at bounding box center [1059, 331] width 34 height 15
click at [1063, 329] on link "Users" at bounding box center [1059, 331] width 34 height 15
click at [73, 366] on link "Students" at bounding box center [211, 370] width 333 height 23
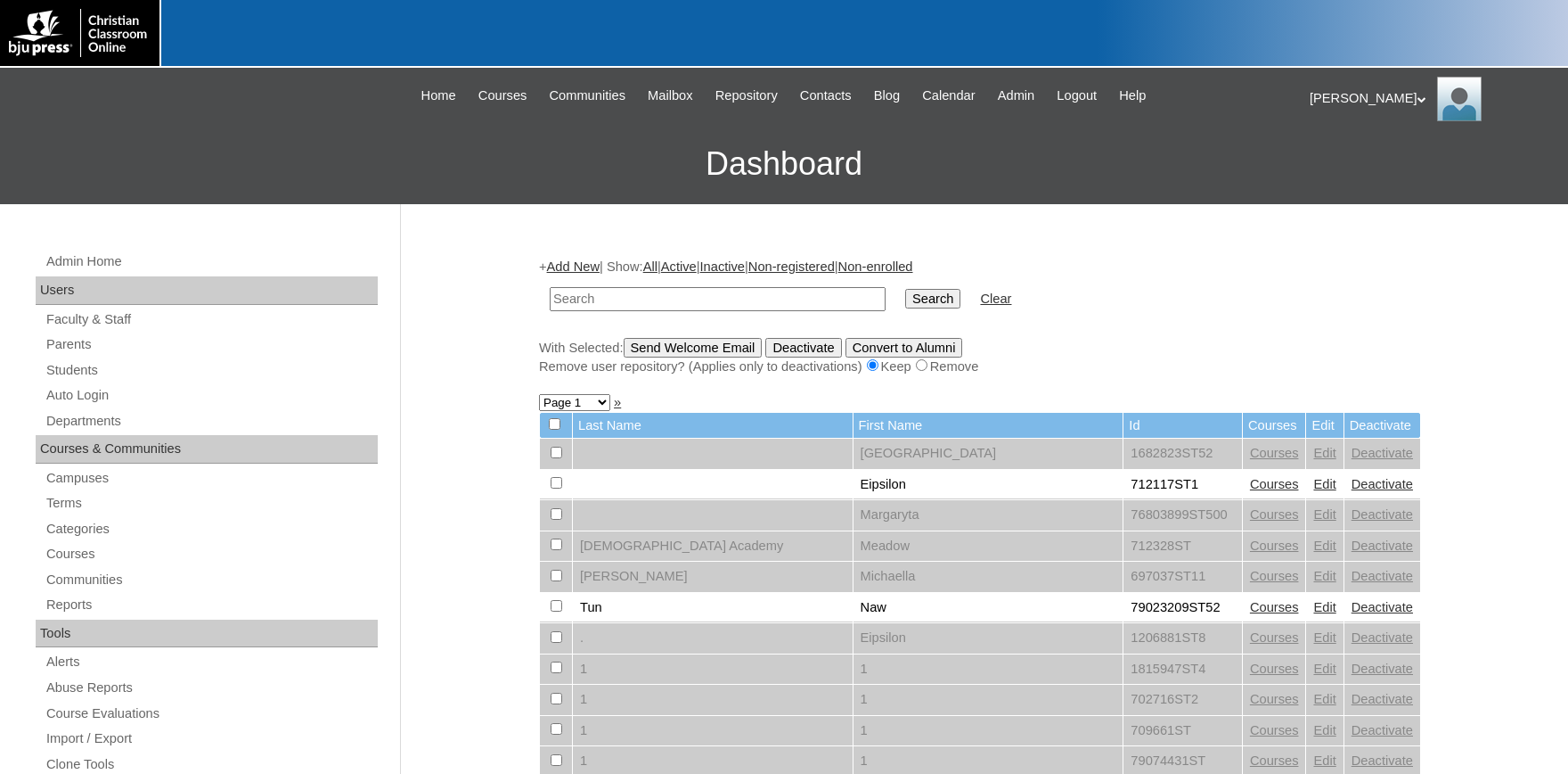
click at [592, 298] on input "text" at bounding box center [717, 299] width 336 height 24
type input "[EMAIL_ADDRESS][DOMAIN_NAME]"
click at [917, 295] on input "Search" at bounding box center [933, 299] width 55 height 20
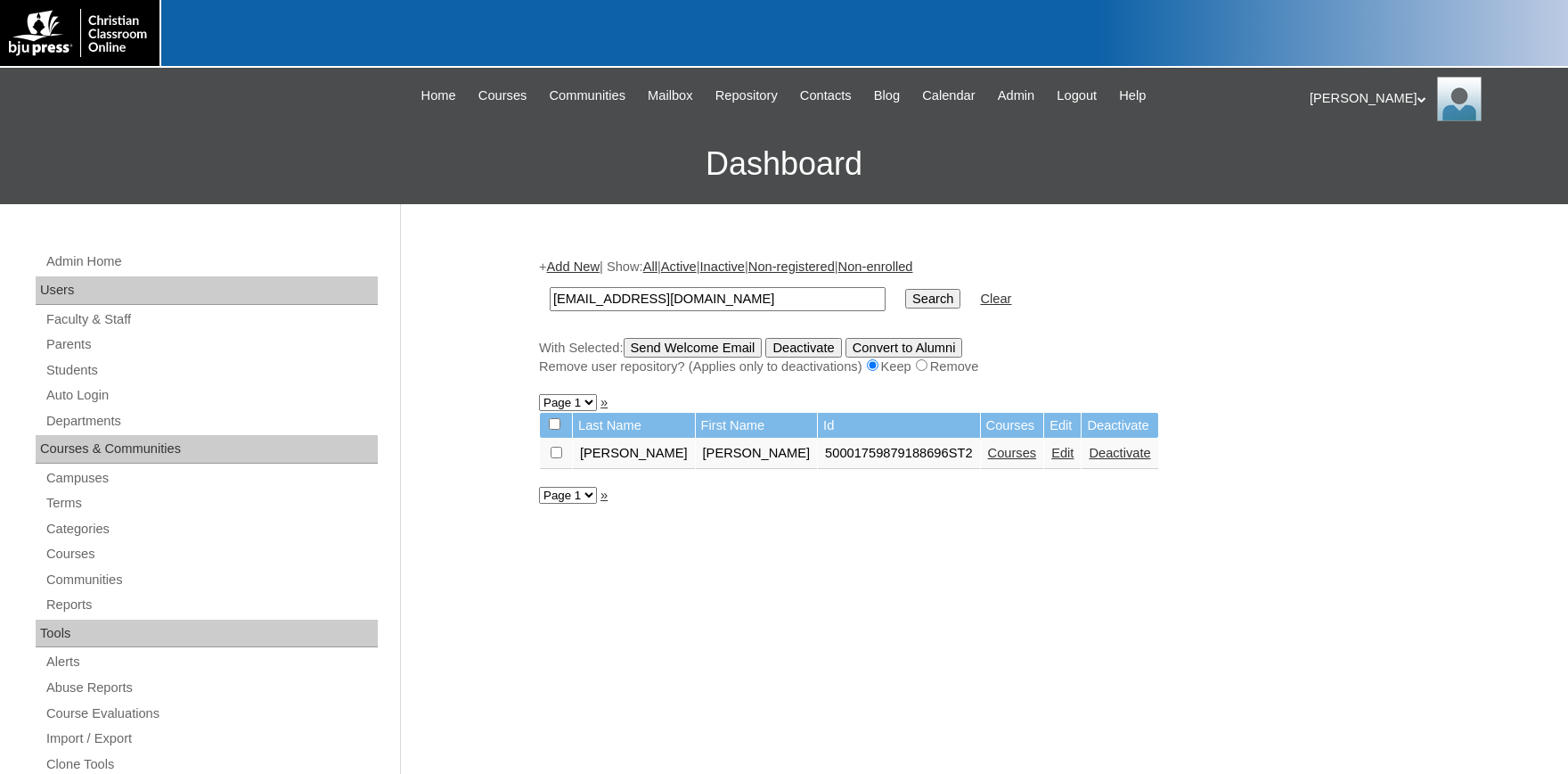
click at [1052, 453] on link "Edit" at bounding box center [1063, 453] width 23 height 15
